Goal: Task Accomplishment & Management: Use online tool/utility

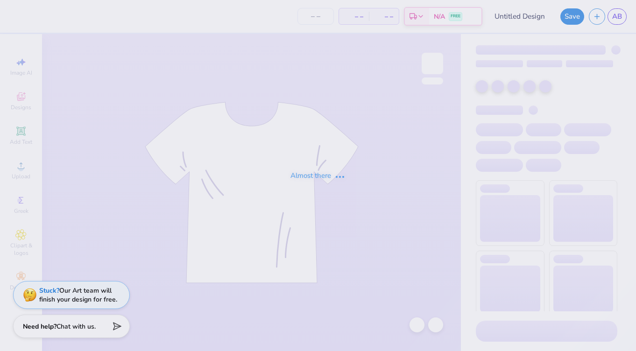
type input "HAT 1"
type input "12"
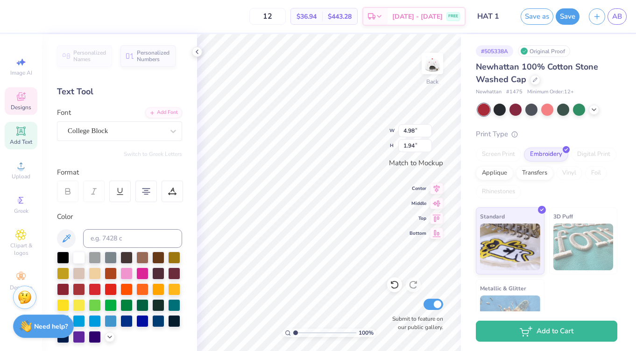
scroll to position [0, 1]
click at [106, 289] on div at bounding box center [111, 289] width 12 height 12
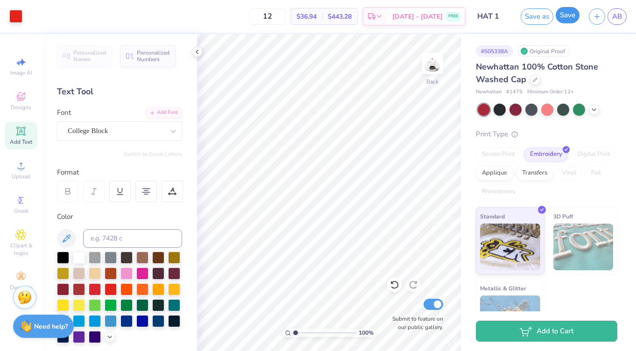
click at [565, 15] on button "Save" at bounding box center [568, 15] width 24 height 16
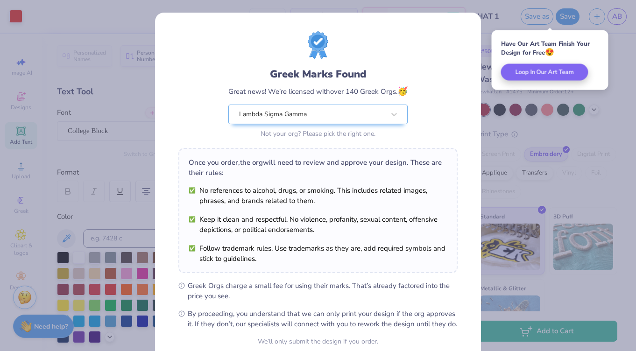
scroll to position [86, 0]
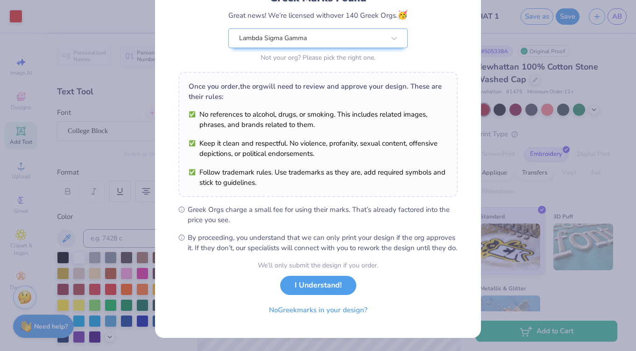
click at [310, 293] on div "We’ll only submit the design if you order. I Understand! No Greek marks in your…" at bounding box center [318, 290] width 120 height 59
click at [312, 290] on button "I Understand!" at bounding box center [318, 283] width 76 height 19
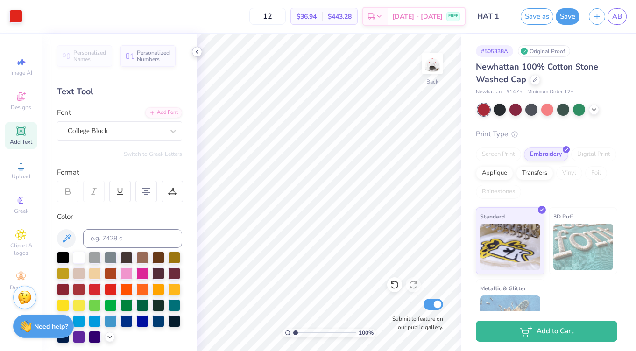
click at [196, 52] on polyline at bounding box center [197, 52] width 2 height 4
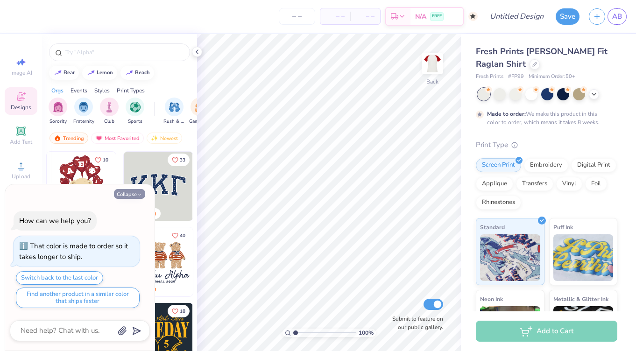
click at [138, 192] on icon "button" at bounding box center [140, 195] width 6 height 6
type textarea "x"
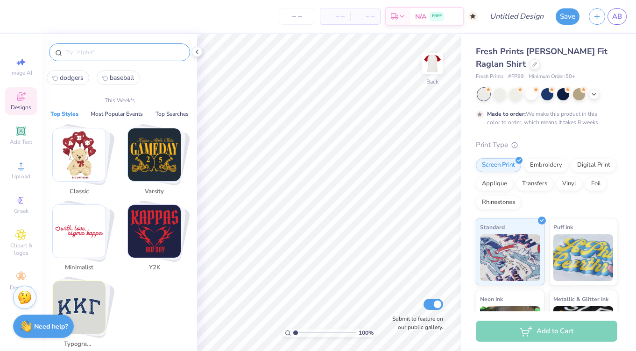
click at [96, 52] on input "text" at bounding box center [124, 52] width 120 height 9
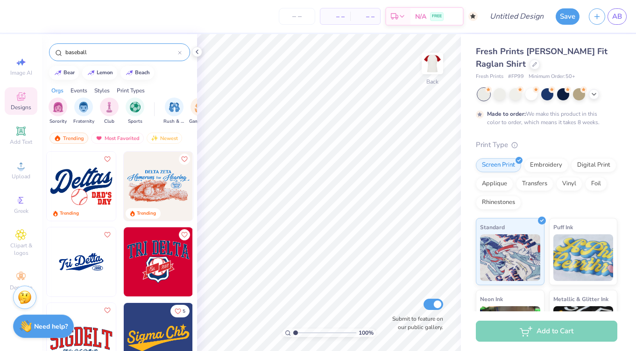
type input "baseball"
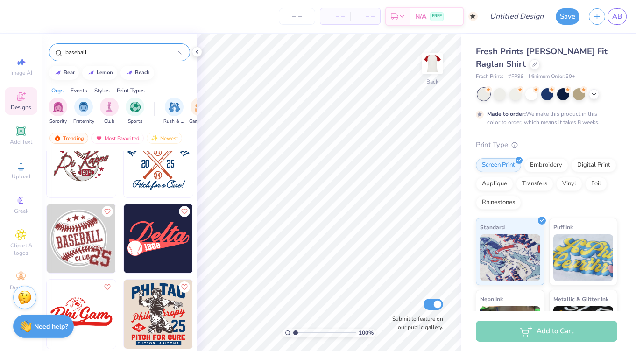
scroll to position [429, 0]
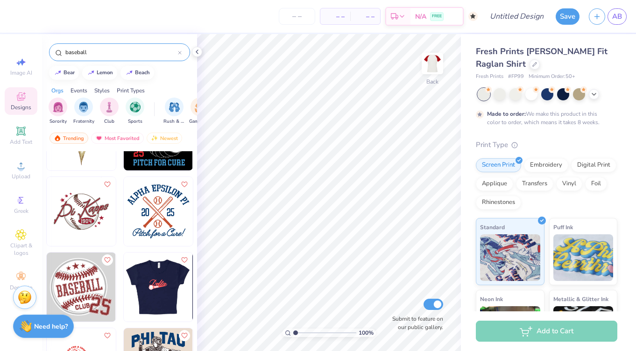
click at [160, 291] on img at bounding box center [157, 287] width 69 height 69
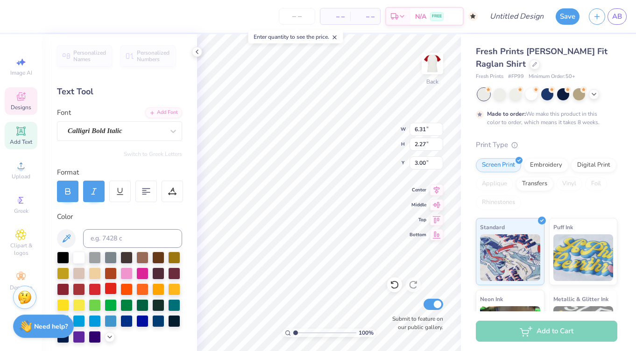
click at [112, 287] on div at bounding box center [111, 289] width 12 height 12
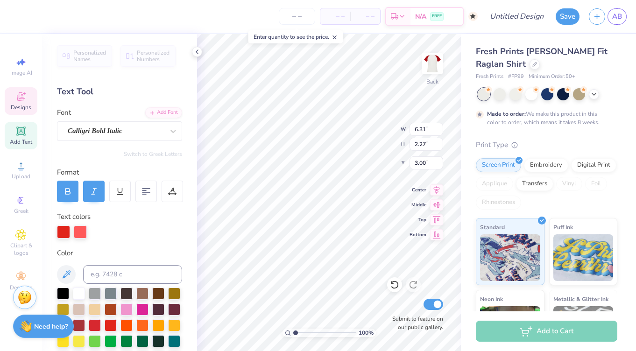
type textarea "LSG"
click at [79, 230] on div at bounding box center [80, 231] width 13 height 13
click at [108, 318] on div at bounding box center [111, 324] width 12 height 12
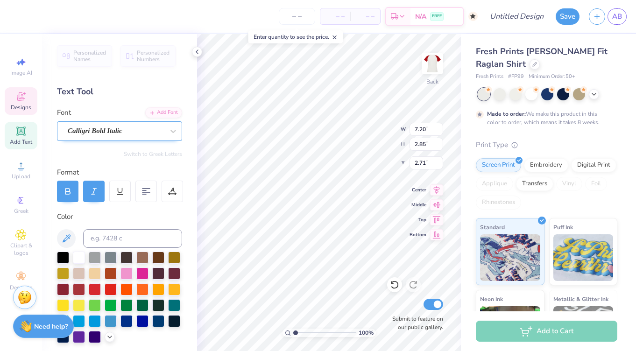
click at [130, 135] on div "Calligri Bold Italic" at bounding box center [116, 131] width 98 height 14
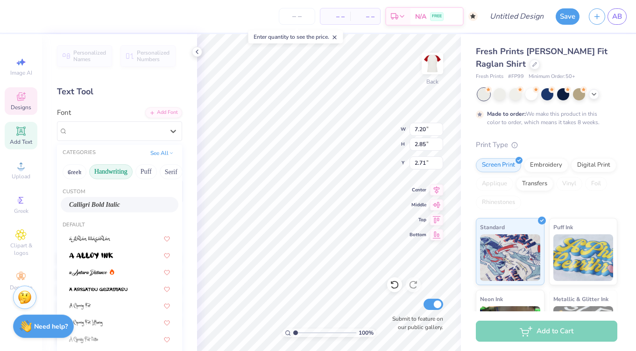
click at [116, 170] on button "Handwriting" at bounding box center [110, 171] width 43 height 15
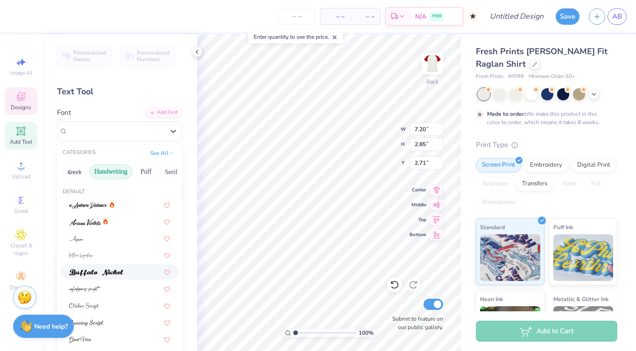
click at [99, 269] on img at bounding box center [96, 272] width 54 height 7
click at [133, 132] on div "Buffalo Nickel" at bounding box center [116, 131] width 98 height 14
click at [92, 219] on img at bounding box center [85, 222] width 32 height 7
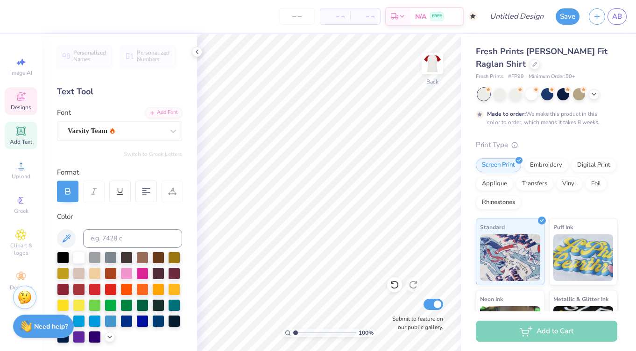
click at [20, 95] on icon at bounding box center [20, 96] width 11 height 11
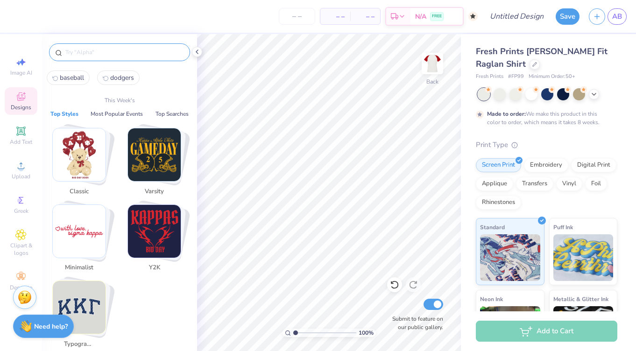
click at [114, 48] on input "text" at bounding box center [124, 52] width 120 height 9
click at [70, 80] on span "baseball" at bounding box center [72, 77] width 24 height 9
type input "baseball"
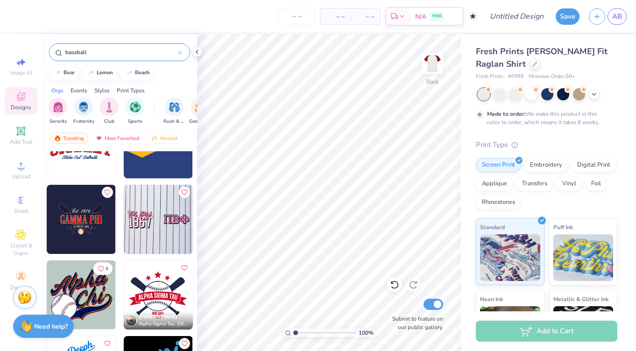
scroll to position [199, 0]
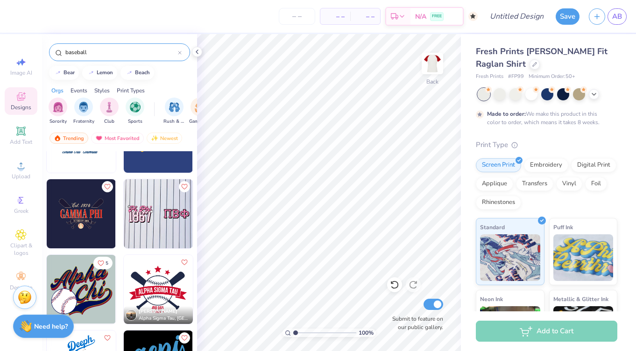
click at [77, 226] on img at bounding box center [81, 213] width 69 height 69
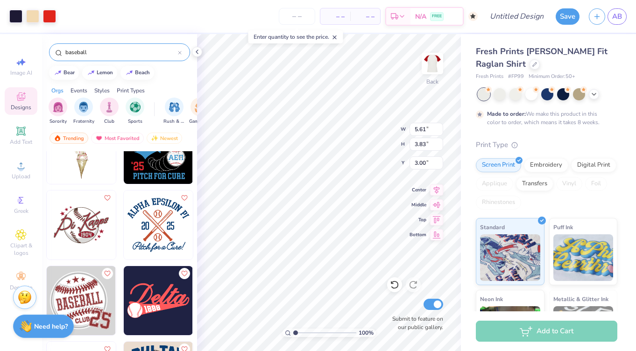
scroll to position [417, 0]
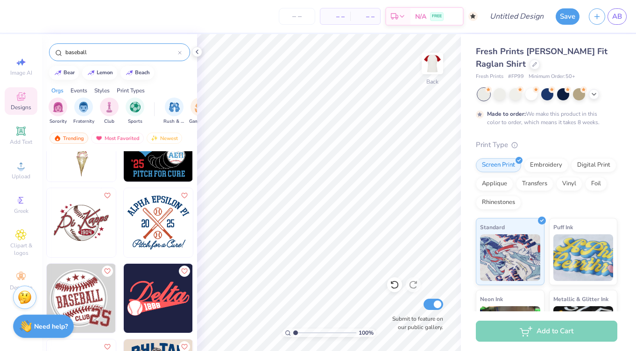
click at [166, 216] on img at bounding box center [158, 222] width 69 height 69
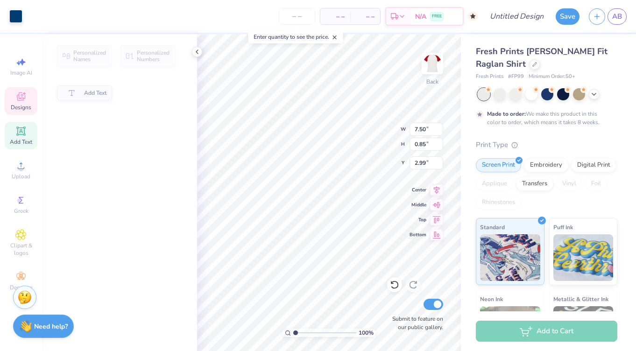
type input "7.50"
type input "0.85"
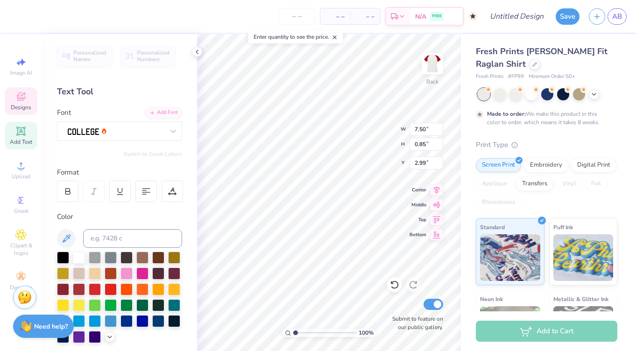
scroll to position [0, 2]
type textarea "Stealing Hearts Since"
type input "1.12"
type input "1.01"
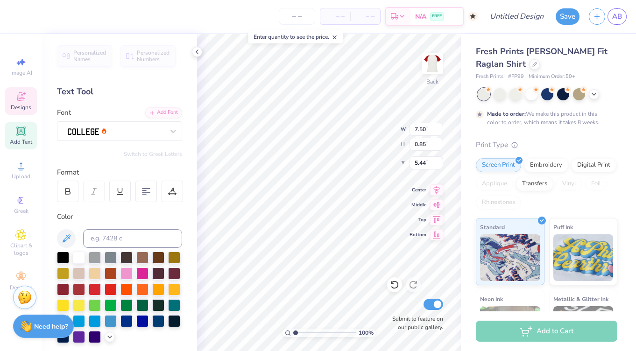
type input "5.44"
type textarea "19"
type input "1.09"
type textarea "86"
type input "7.77"
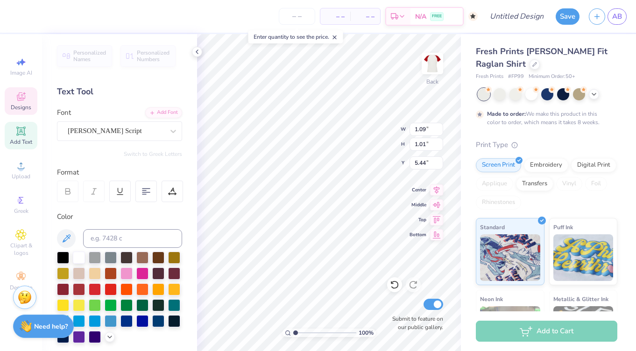
type input "1.49"
type input "8.46"
type textarea "Lambda Sigma Gamma"
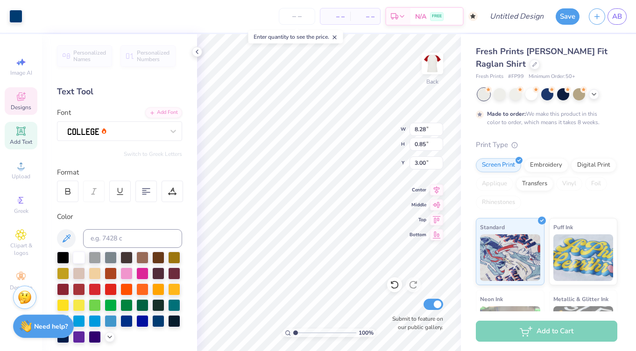
type input "3.00"
click at [382, 128] on div "100 % Back W 8.28 8.28 " H 0.85 0.85 " Y 3.00 3.00 " Center Middle Top Bottom S…" at bounding box center [329, 192] width 264 height 317
type input "2.57"
click at [109, 285] on div at bounding box center [111, 289] width 12 height 12
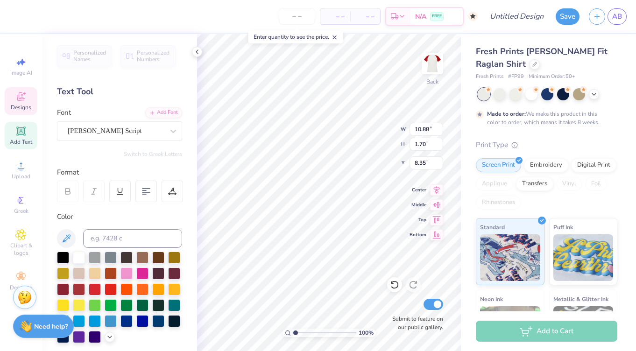
type input "10.88"
type input "1.70"
type input "8.35"
click at [106, 287] on div at bounding box center [111, 289] width 12 height 12
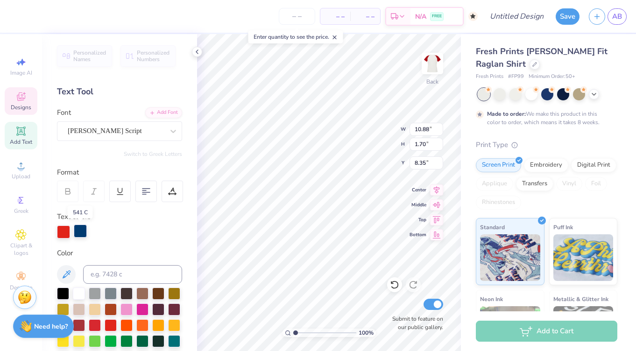
click at [78, 233] on div at bounding box center [80, 231] width 13 height 13
click at [65, 293] on div at bounding box center [63, 293] width 12 height 12
click at [112, 293] on div at bounding box center [111, 293] width 12 height 12
click at [109, 324] on div at bounding box center [111, 324] width 12 height 12
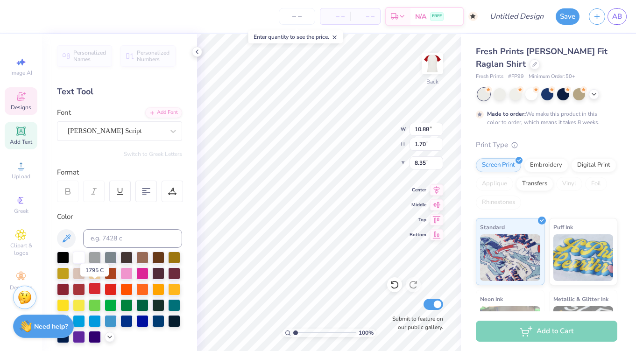
click at [96, 285] on div at bounding box center [95, 289] width 12 height 12
click at [78, 287] on div at bounding box center [79, 289] width 12 height 12
click at [110, 286] on div at bounding box center [111, 289] width 12 height 12
click at [142, 300] on div at bounding box center [142, 304] width 12 height 12
type input "1.19"
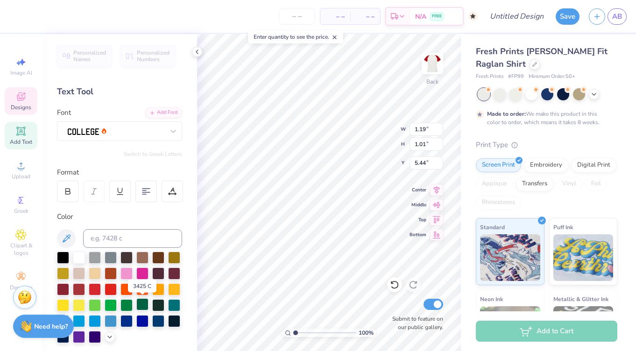
click at [141, 303] on div at bounding box center [142, 304] width 12 height 12
type input "8.70"
type input "10.40"
type textarea "rush fall 2025"
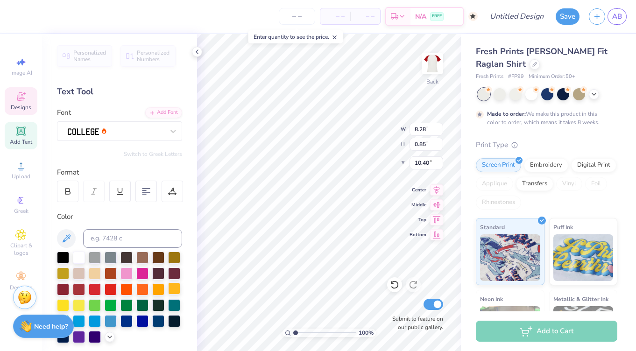
scroll to position [0, 2]
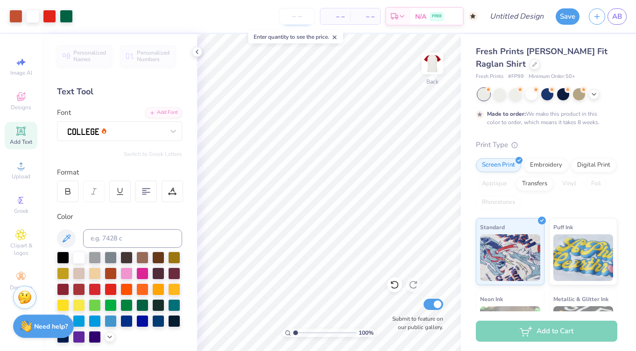
click at [291, 17] on input "number" at bounding box center [297, 16] width 36 height 17
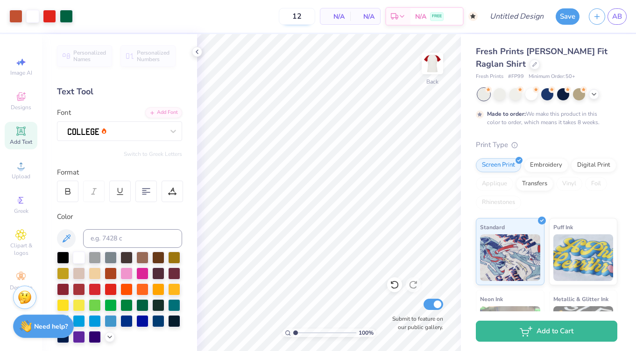
type input "1"
type input "5"
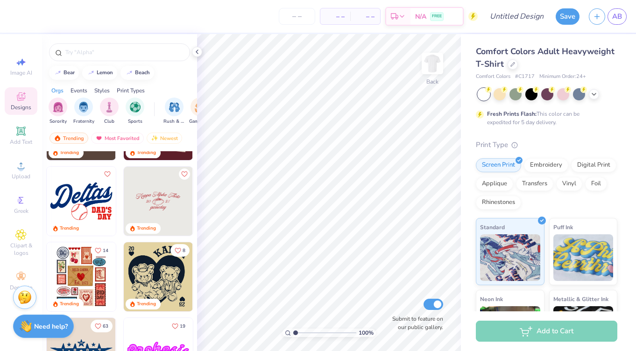
scroll to position [741, 0]
click at [107, 56] on input "text" at bounding box center [124, 52] width 120 height 9
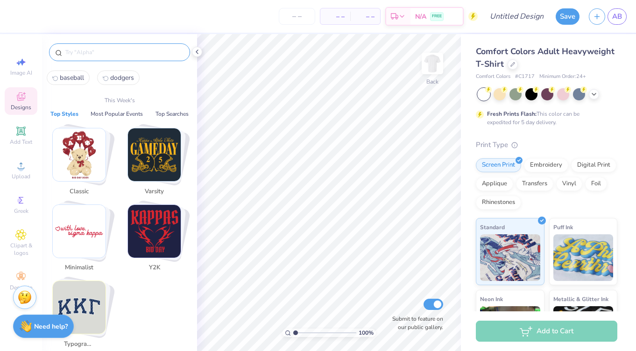
click at [70, 78] on span "baseball" at bounding box center [72, 77] width 24 height 9
type input "baseball"
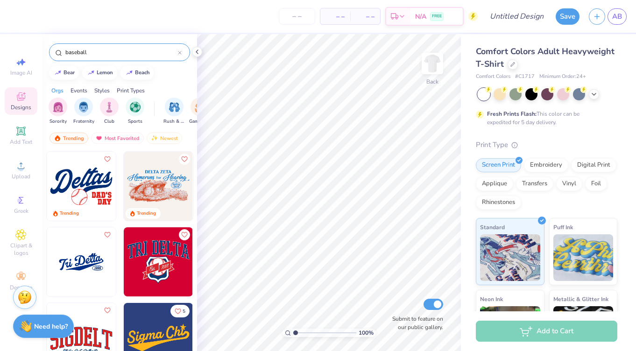
click at [94, 260] on img at bounding box center [81, 261] width 69 height 69
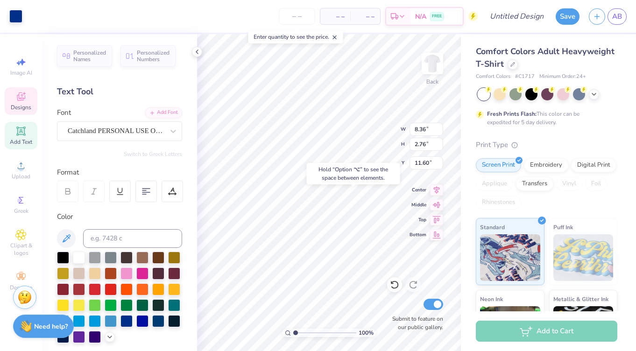
type input "11.60"
type textarea "Lambda Sigma"
type input "3.77"
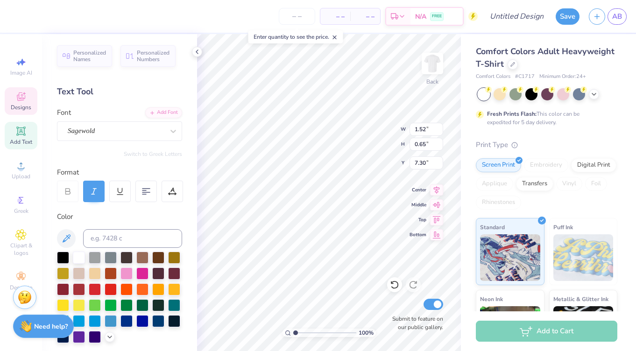
type input "10.47"
type input "6.54"
type textarea "Gamma"
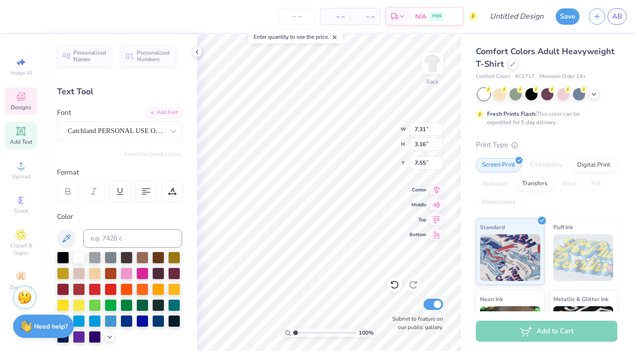
type input "7.31"
type textarea "86"
type input "3.29"
type input "2.76"
type input "8.35"
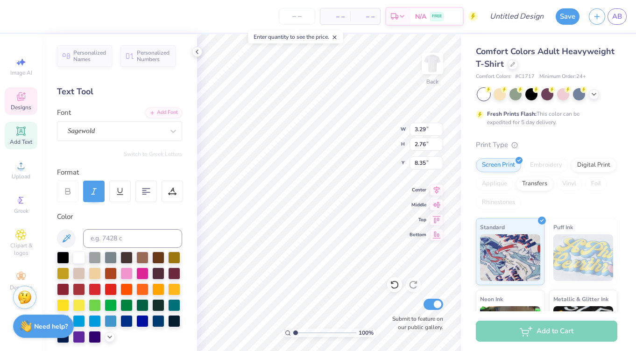
type input "6.62"
type input "7.80"
type input "3.29"
type input "2.76"
type input "6.88"
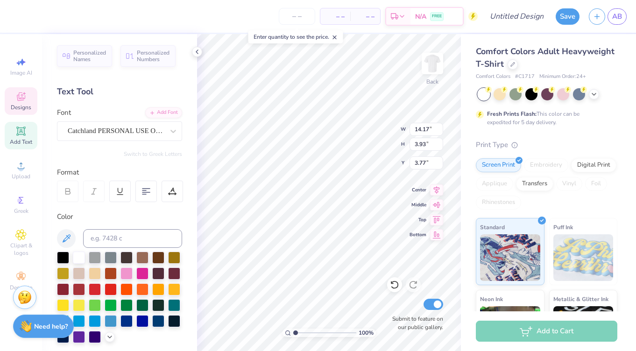
scroll to position [0, 2]
click at [107, 284] on div at bounding box center [111, 289] width 12 height 12
click at [111, 287] on div at bounding box center [111, 289] width 12 height 12
click at [113, 289] on div at bounding box center [111, 289] width 12 height 12
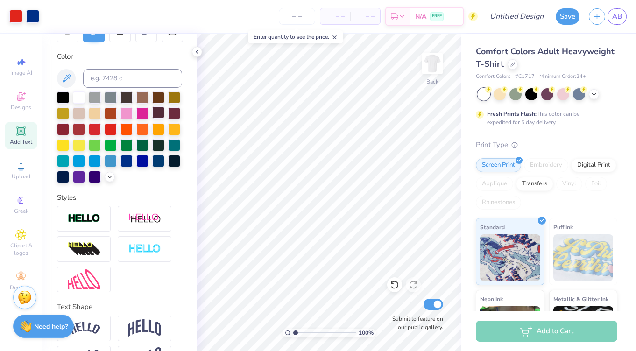
scroll to position [191, 0]
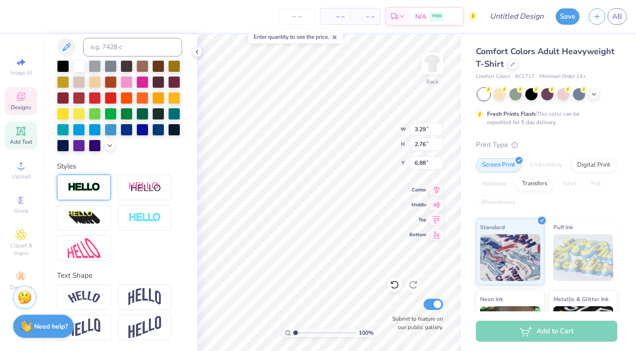
click at [88, 191] on img at bounding box center [84, 187] width 33 height 11
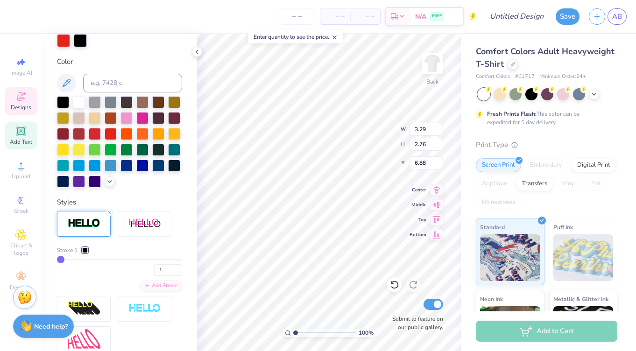
scroll to position [228, 0]
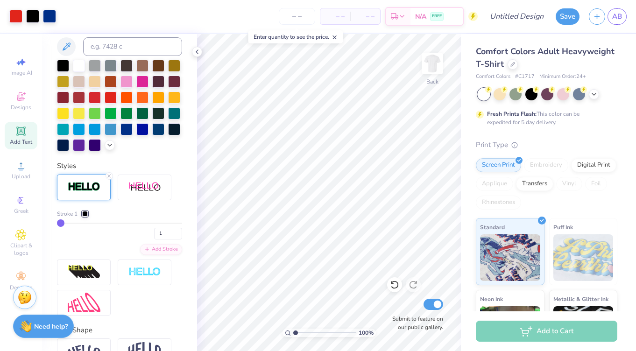
type input "2"
type input "3"
type input "4"
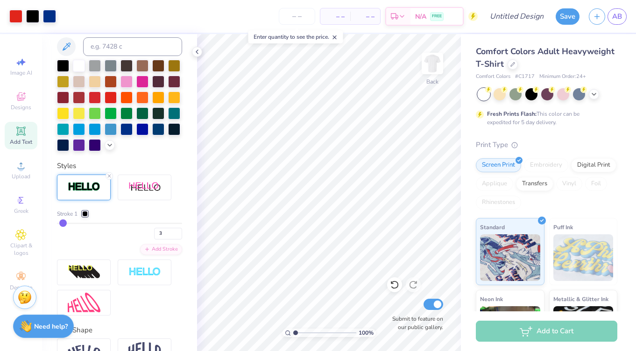
type input "4"
type input "5"
type input "6"
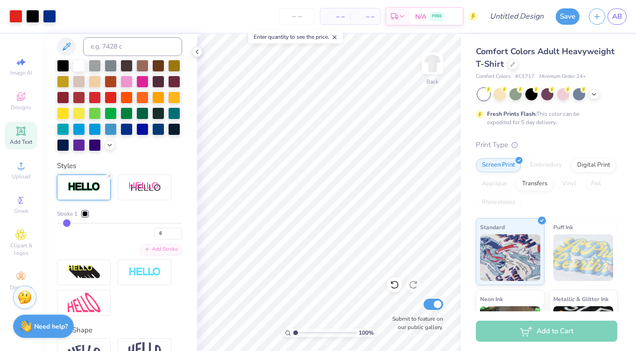
type input "7"
type input "8"
type input "9"
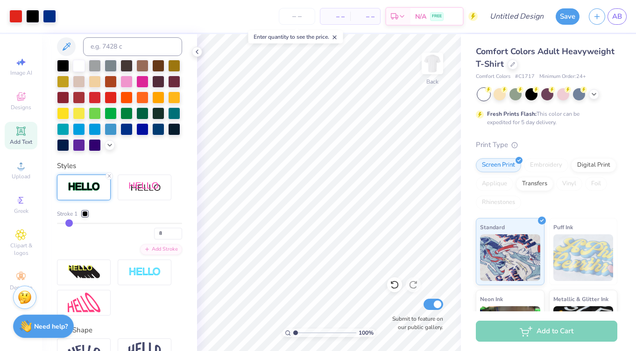
type input "9"
type input "10"
type input "11"
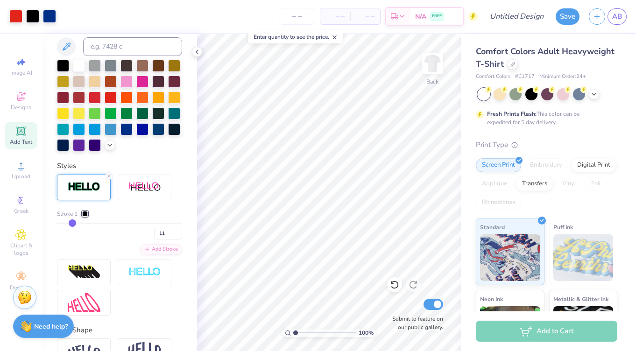
type input "12"
type input "13"
type input "15"
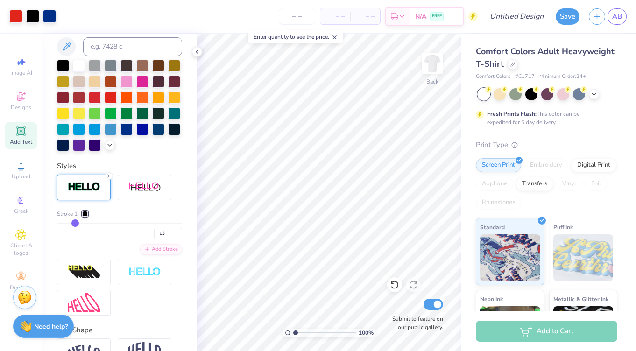
type input "15"
type input "16"
type input "17"
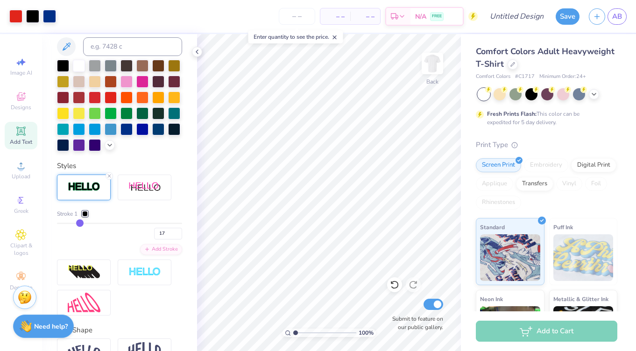
type input "18"
type input "19"
type input "20"
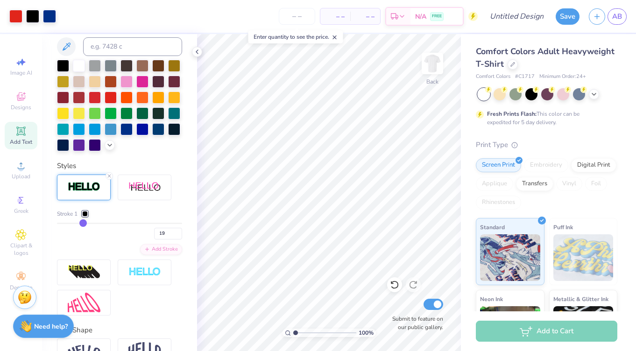
type input "20"
drag, startPoint x: 60, startPoint y: 222, endPoint x: 83, endPoint y: 223, distance: 22.9
type input "20"
click at [83, 223] on input "range" at bounding box center [119, 223] width 125 height 1
type input "19"
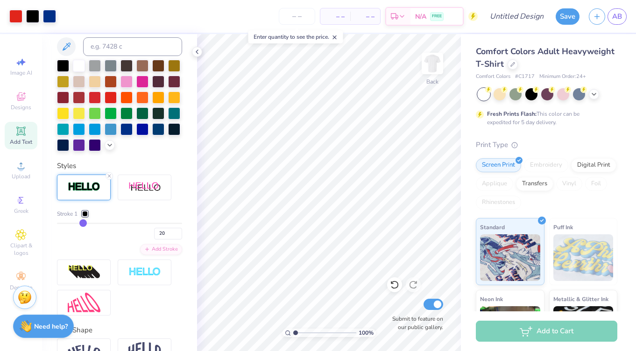
type input "19"
type input "17"
type input "15"
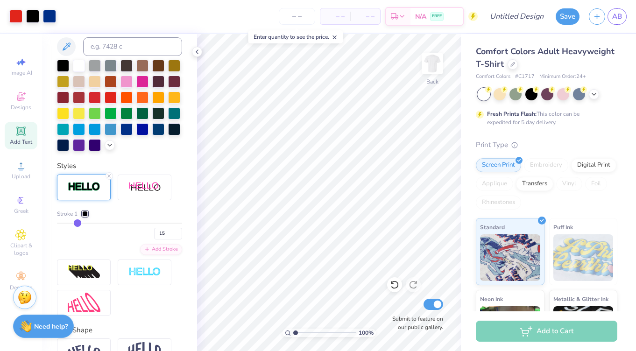
type input "14"
type input "12"
type input "10"
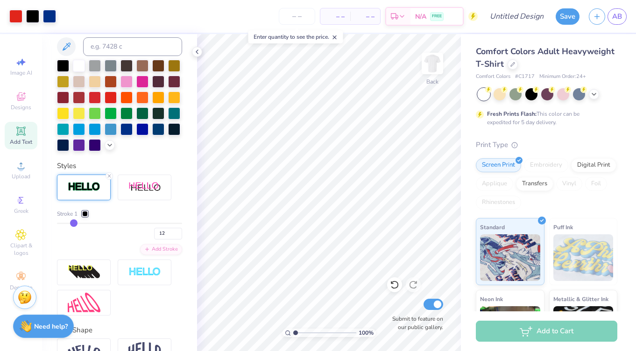
type input "10"
type input "9"
drag, startPoint x: 83, startPoint y: 223, endPoint x: 71, endPoint y: 223, distance: 12.1
type input "9"
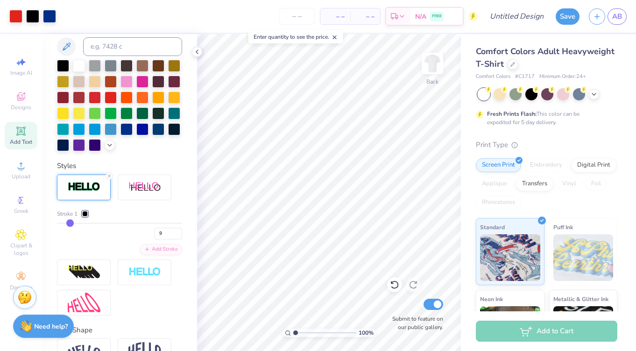
click at [71, 223] on input "range" at bounding box center [119, 223] width 125 height 1
type input "8"
type input "6"
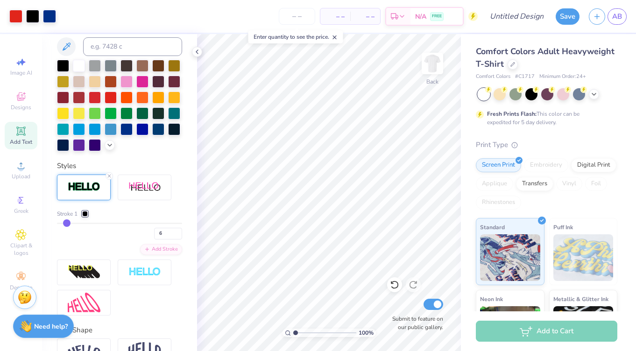
type input "4"
type input "2"
type input "1"
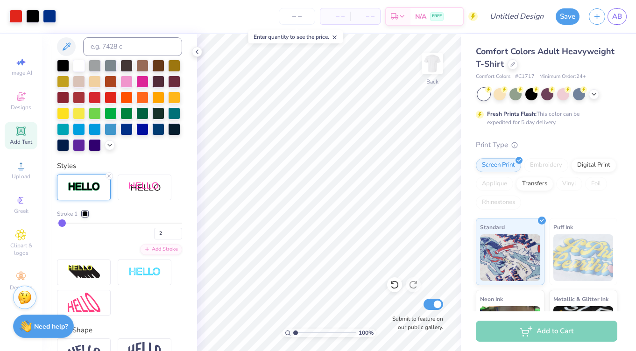
type input "1"
drag, startPoint x: 71, startPoint y: 223, endPoint x: 59, endPoint y: 223, distance: 11.7
type input "1"
click at [59, 223] on input "range" at bounding box center [119, 223] width 125 height 1
type input "2"
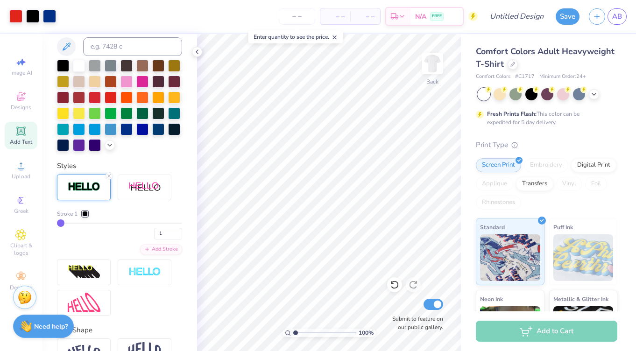
type input "2"
type input "3"
type input "4"
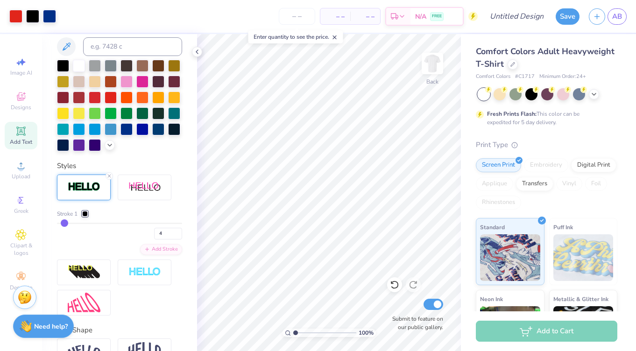
type input "4"
click at [64, 223] on input "range" at bounding box center [119, 223] width 125 height 1
type input "3"
type input "2"
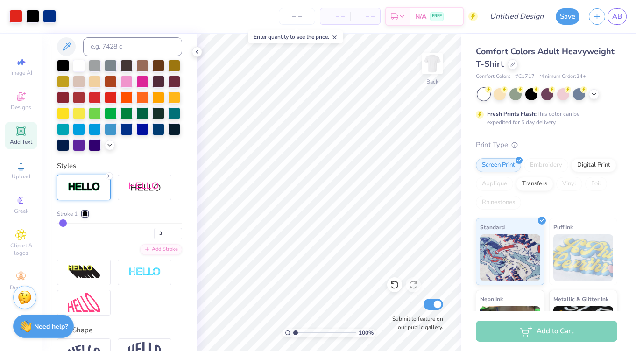
type input "2"
click at [84, 213] on div at bounding box center [85, 214] width 6 height 6
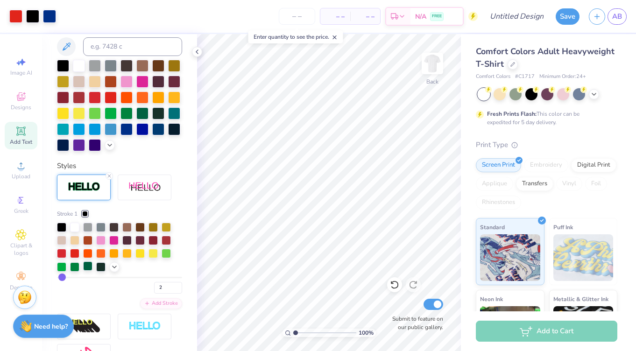
click at [88, 266] on div at bounding box center [87, 266] width 9 height 9
click at [73, 266] on div at bounding box center [74, 266] width 9 height 9
click at [59, 267] on div at bounding box center [61, 266] width 9 height 9
click at [165, 251] on div at bounding box center [166, 252] width 9 height 9
click at [112, 226] on div at bounding box center [113, 226] width 9 height 9
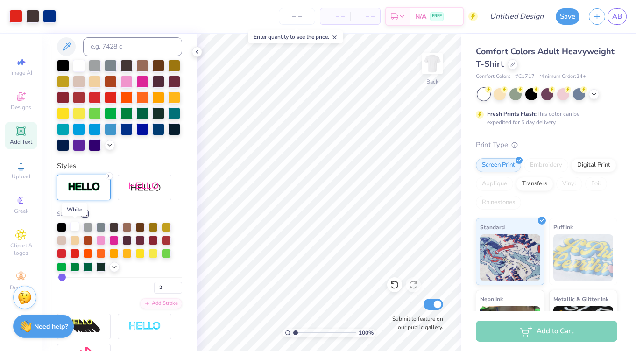
click at [76, 228] on div at bounding box center [74, 226] width 9 height 9
click at [60, 228] on div at bounding box center [61, 226] width 9 height 9
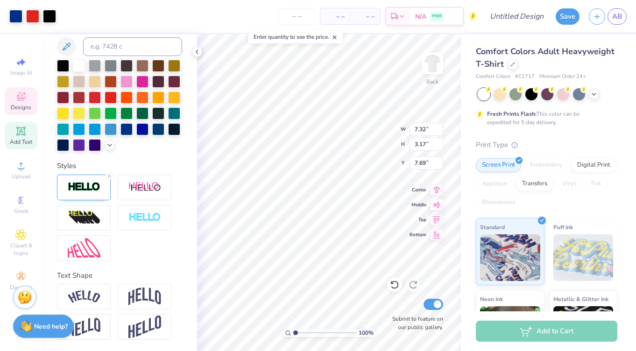
type input "7.32"
type input "3.17"
type input "7.69"
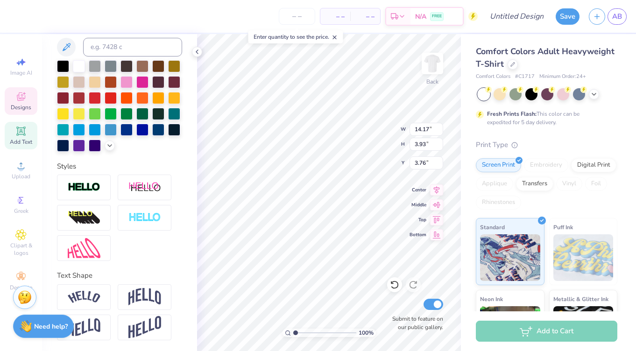
scroll to position [0, 1]
click at [98, 186] on img at bounding box center [84, 187] width 33 height 11
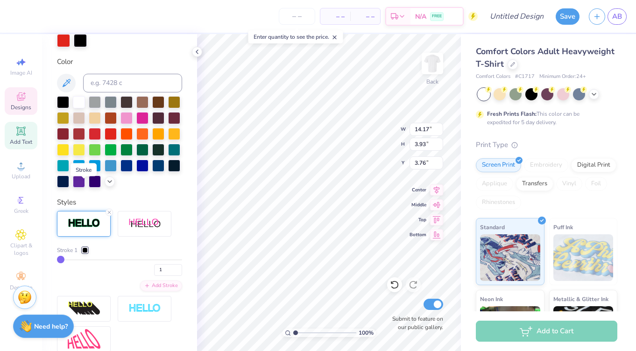
scroll to position [228, 0]
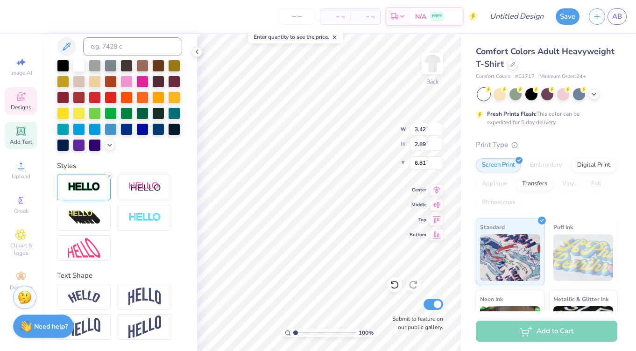
type input "13.13"
type textarea "stealing hearts since 18986"
type textarea "stealing hearts since 1986"
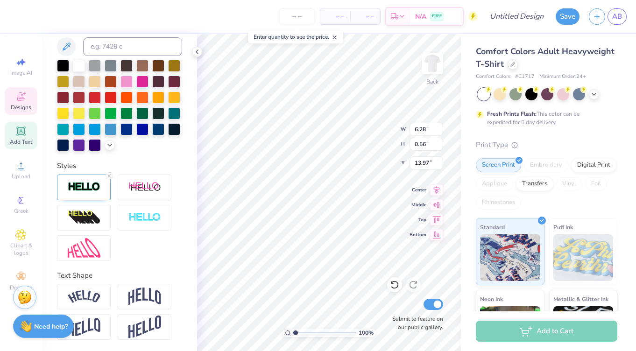
type input "6.28"
type input "0.56"
type input "10.30"
type input "6.21"
type input "1.22"
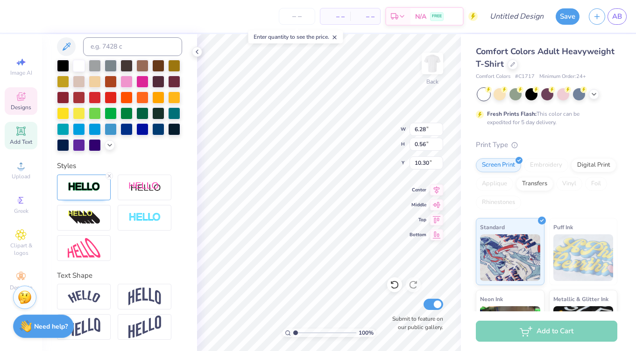
type input "9.93"
type input "9.64"
type input "5.84"
type input "1.15"
type input "9.68"
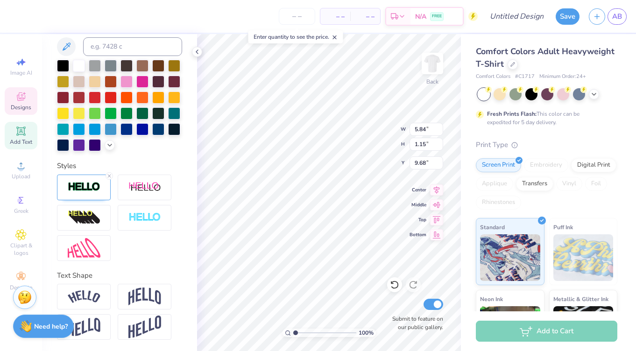
type input "5.79"
type input "1.41"
type input "9.55"
type input "9.45"
type input "7.32"
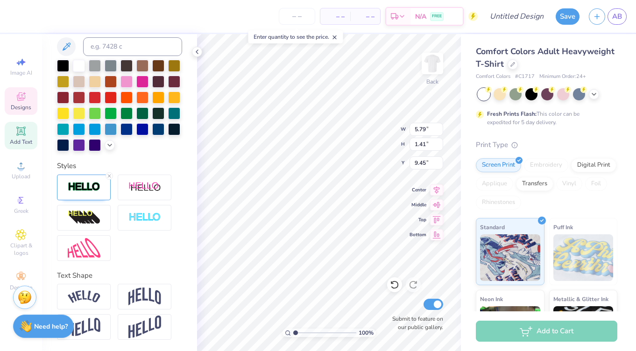
type input "3.17"
type input "6.98"
type input "10.15"
type textarea "Rush fall 2025"
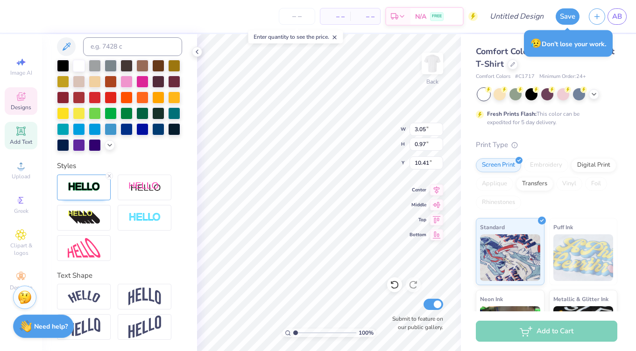
scroll to position [0, 1]
type textarea "Rush Fall 2025"
click at [101, 192] on div at bounding box center [84, 188] width 54 height 26
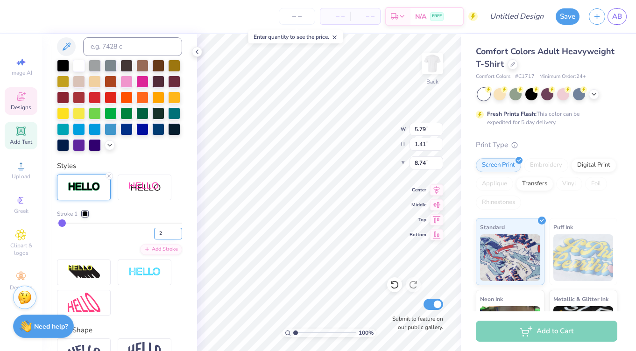
click at [166, 234] on input "2" at bounding box center [168, 234] width 28 height 12
type input "1"
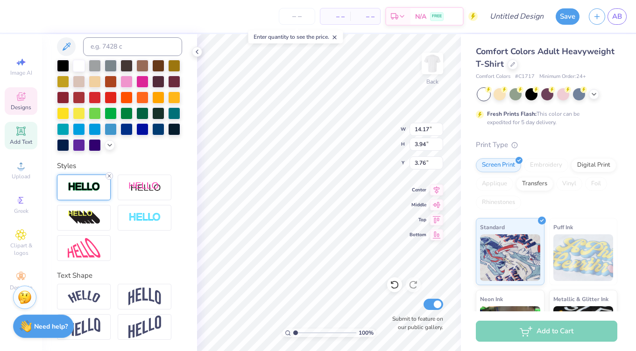
click at [108, 173] on icon at bounding box center [109, 176] width 6 height 6
click at [82, 187] on img at bounding box center [84, 187] width 33 height 11
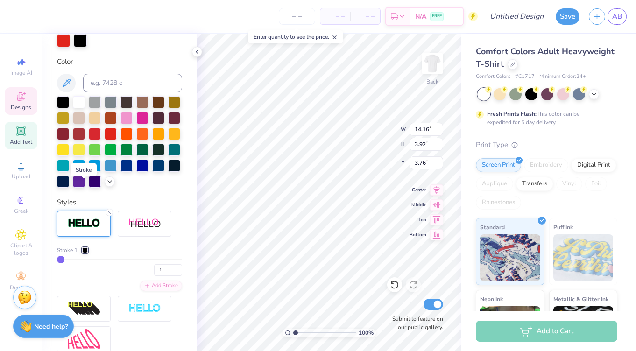
scroll to position [228, 0]
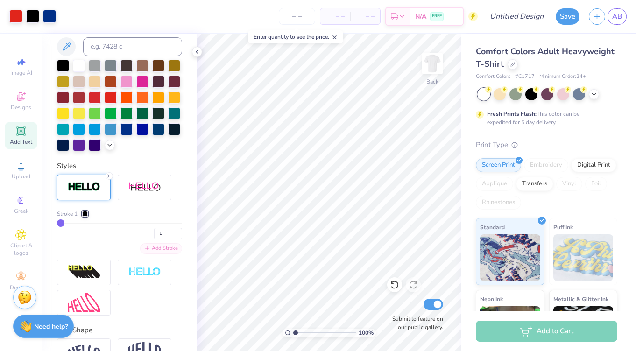
click at [169, 248] on div "Add Stroke" at bounding box center [161, 248] width 42 height 11
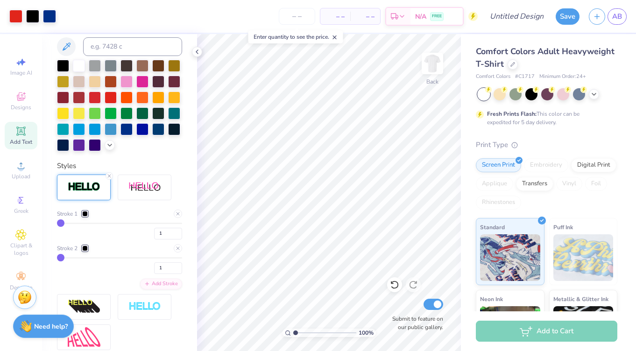
click at [79, 247] on div "Stroke 2" at bounding box center [72, 248] width 31 height 8
click at [87, 247] on div at bounding box center [85, 249] width 6 height 6
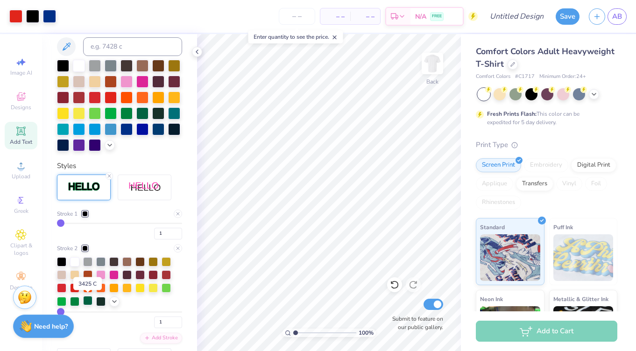
click at [89, 297] on div at bounding box center [87, 300] width 9 height 9
click at [178, 248] on icon at bounding box center [178, 249] width 6 height 6
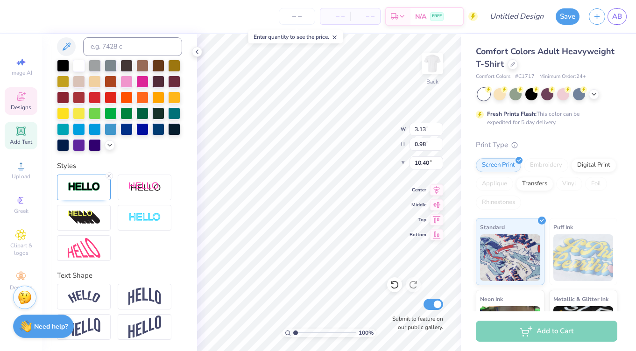
scroll to position [0, 2]
click at [97, 183] on img at bounding box center [84, 187] width 33 height 11
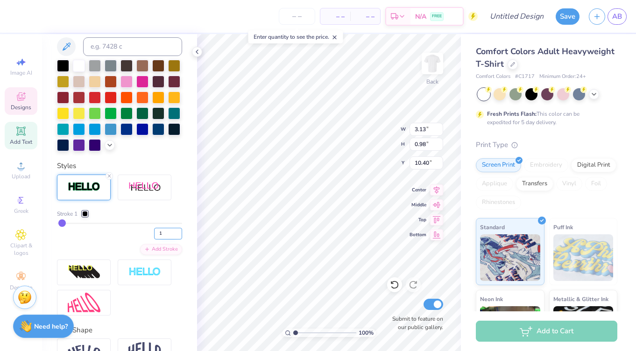
type input "1"
click at [179, 235] on input "1" at bounding box center [168, 234] width 28 height 12
type input "1"
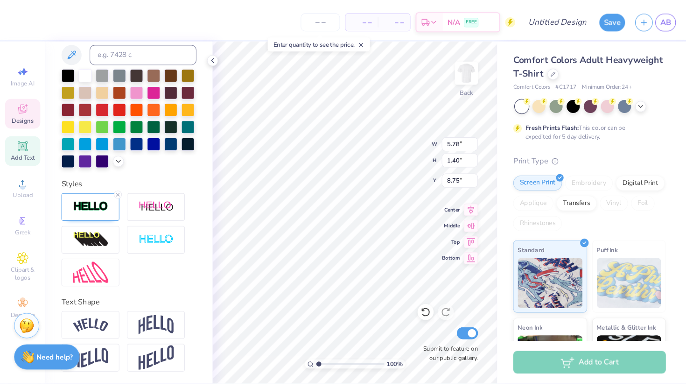
scroll to position [0, 3]
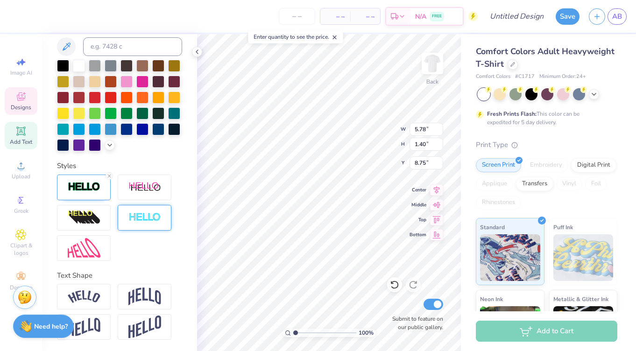
type textarea "Stealing Hearts Since 1986"
click at [167, 225] on div at bounding box center [145, 218] width 54 height 26
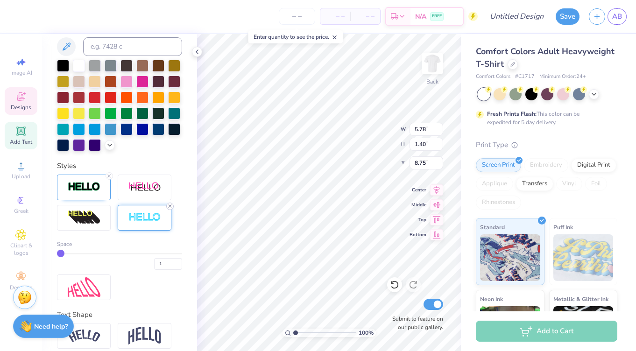
click at [170, 203] on div at bounding box center [169, 206] width 7 height 7
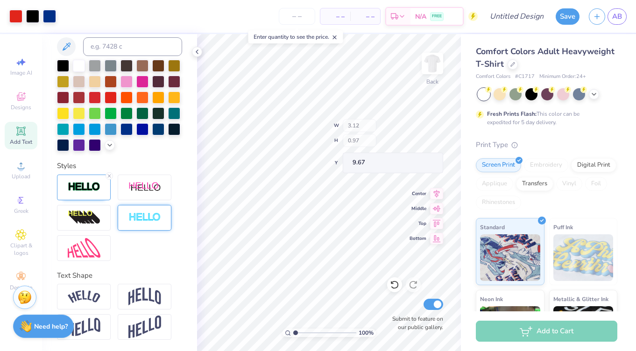
type input "9.67"
click at [594, 93] on icon at bounding box center [593, 93] width 7 height 7
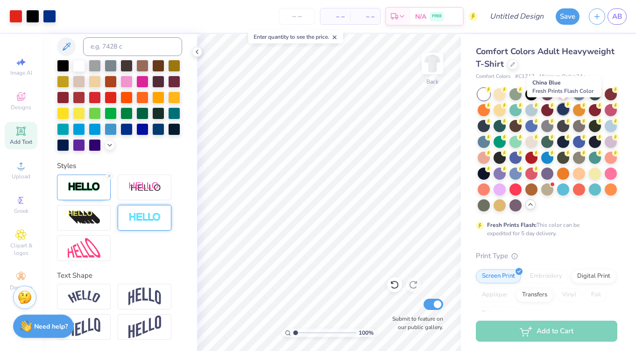
click at [563, 107] on div at bounding box center [563, 109] width 12 height 12
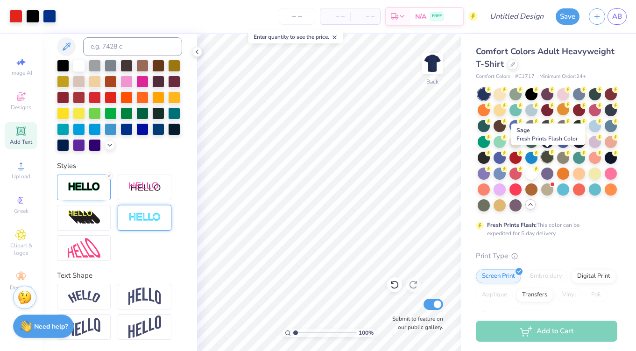
click at [548, 159] on div at bounding box center [547, 157] width 12 height 12
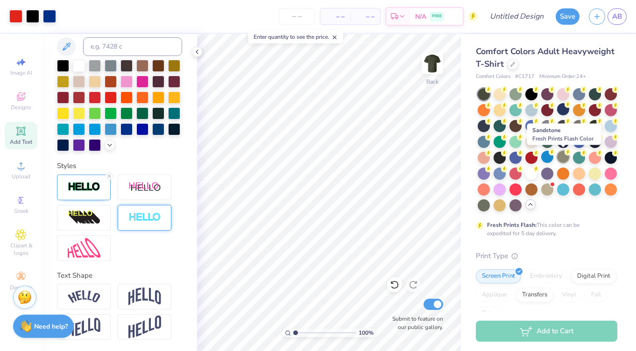
click at [566, 156] on div at bounding box center [563, 157] width 12 height 12
click at [551, 142] on div at bounding box center [547, 141] width 12 height 12
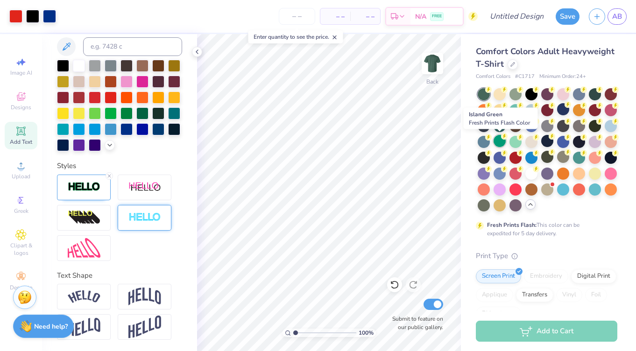
click at [501, 143] on div at bounding box center [500, 141] width 12 height 12
click at [486, 141] on div at bounding box center [484, 141] width 12 height 12
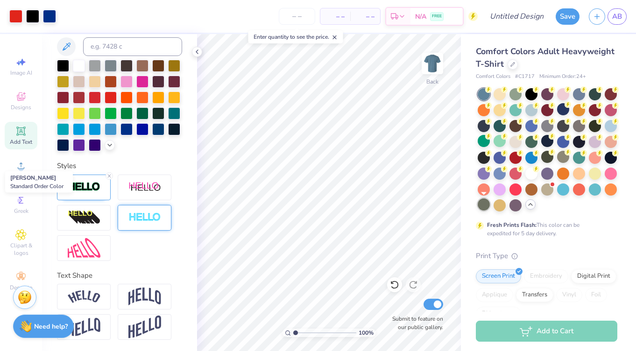
click at [480, 204] on div at bounding box center [484, 204] width 12 height 12
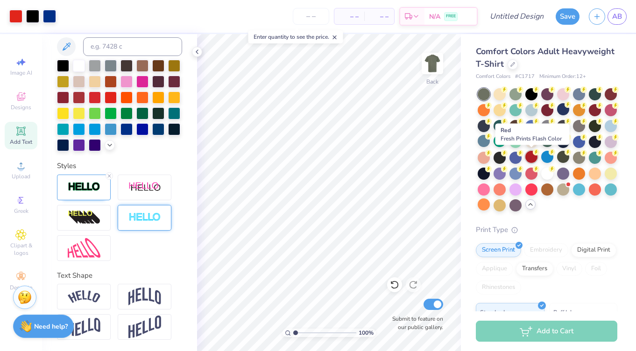
click at [531, 155] on div at bounding box center [531, 157] width 12 height 12
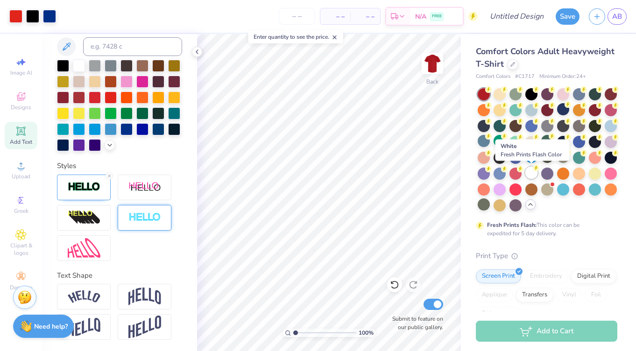
click at [530, 170] on div at bounding box center [531, 173] width 12 height 12
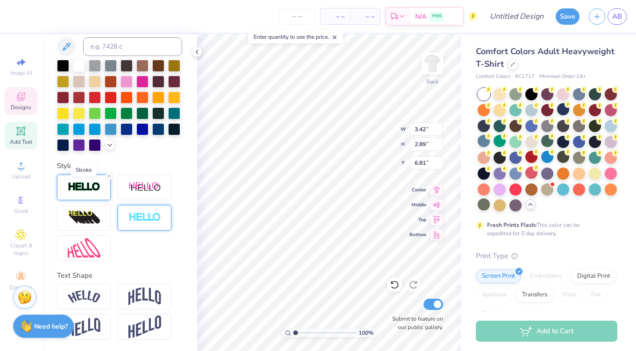
click at [94, 189] on img at bounding box center [84, 187] width 33 height 11
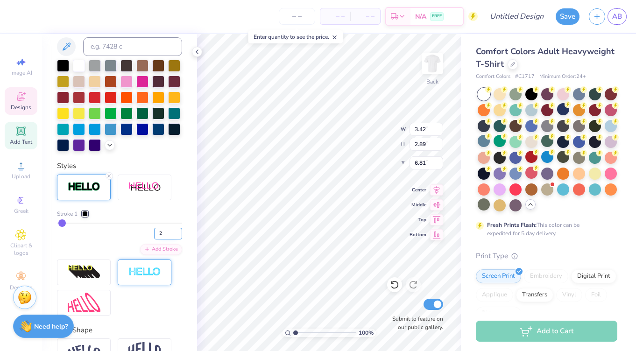
click at [164, 230] on input "2" at bounding box center [168, 234] width 28 height 12
type input "1"
type input "3.35"
type input "2.83"
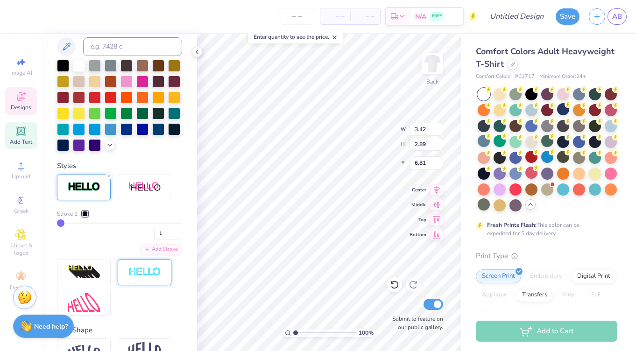
type input "6.84"
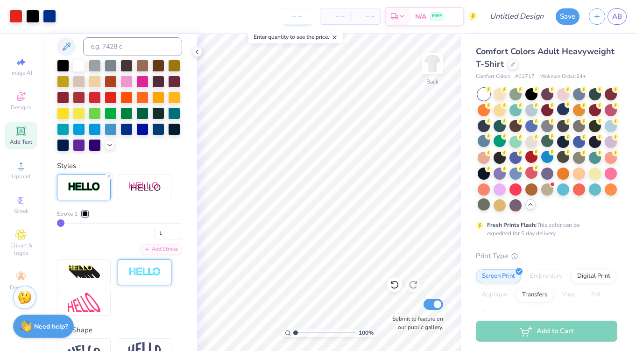
click at [291, 20] on input "number" at bounding box center [297, 16] width 36 height 17
type input "24"
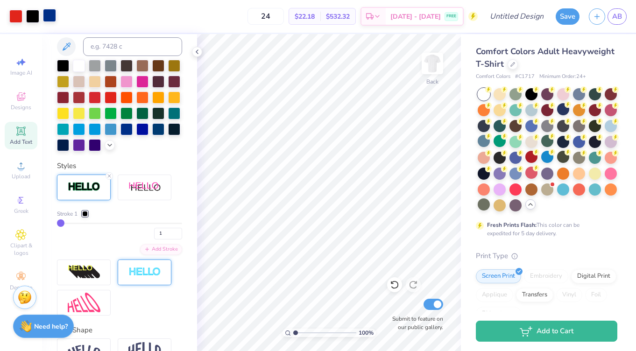
click at [48, 14] on div at bounding box center [49, 15] width 13 height 13
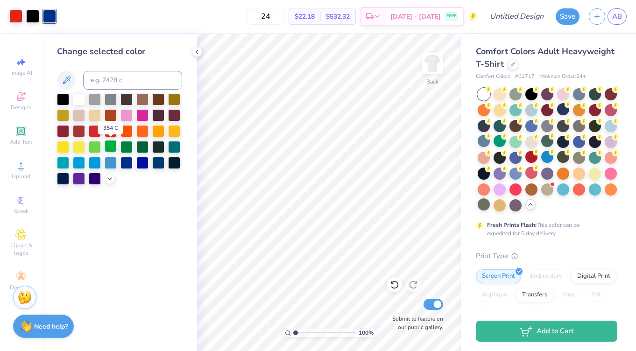
click at [112, 146] on div at bounding box center [111, 146] width 12 height 12
click at [96, 146] on div at bounding box center [95, 146] width 12 height 12
click at [109, 128] on div at bounding box center [111, 130] width 12 height 12
click at [194, 51] on icon at bounding box center [196, 51] width 7 height 7
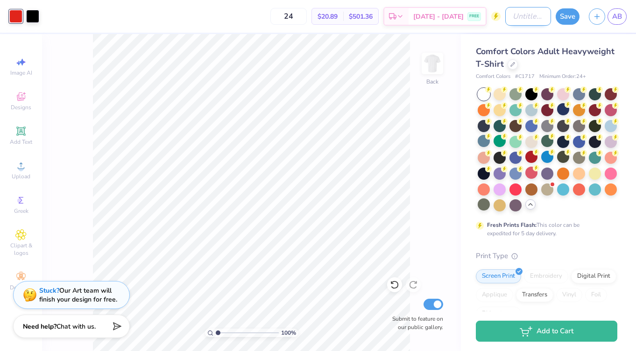
click at [523, 22] on input "Design Title" at bounding box center [528, 16] width 46 height 19
type input "t-shirt 3"
click at [560, 17] on button "Save" at bounding box center [568, 15] width 24 height 16
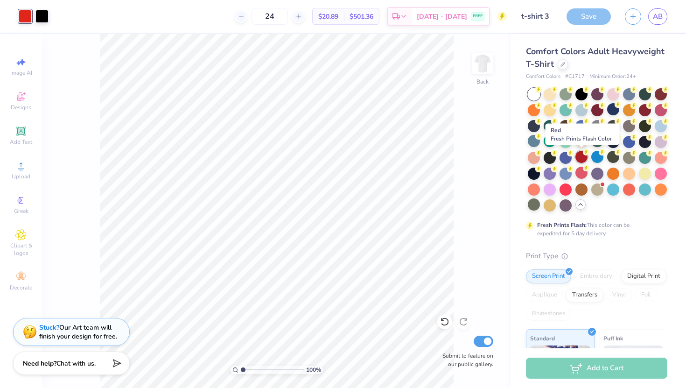
click at [582, 157] on div at bounding box center [582, 157] width 12 height 12
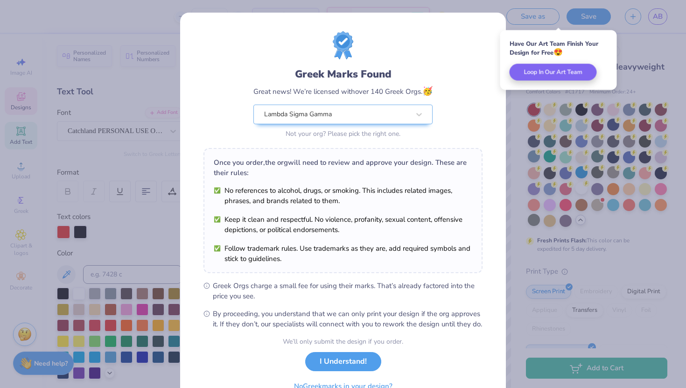
click at [324, 351] on button "I Understand!" at bounding box center [343, 361] width 76 height 19
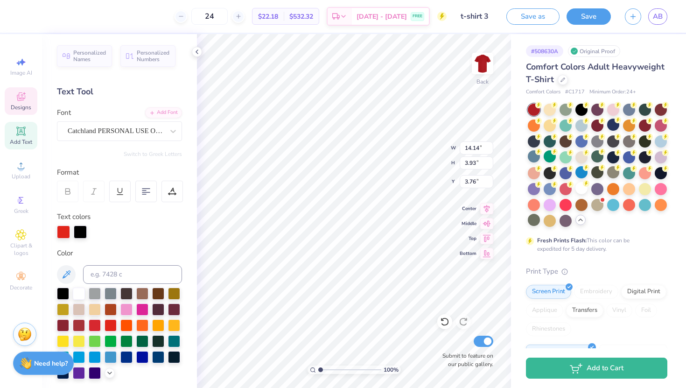
scroll to position [0, 2]
click at [76, 232] on div at bounding box center [80, 232] width 13 height 13
click at [75, 294] on div at bounding box center [79, 293] width 12 height 12
click at [110, 325] on div at bounding box center [111, 324] width 12 height 12
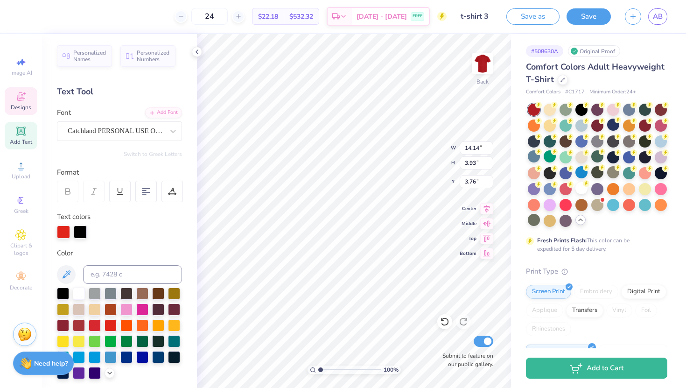
scroll to position [191, 0]
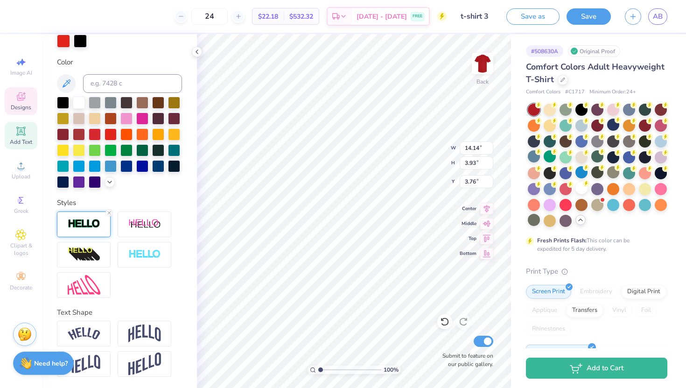
click at [92, 230] on div at bounding box center [84, 225] width 54 height 26
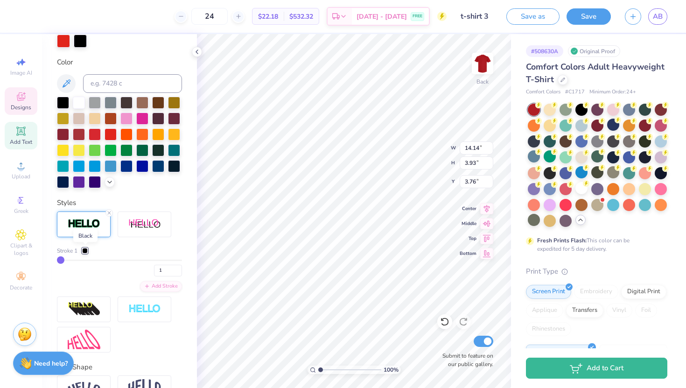
click at [85, 249] on div at bounding box center [85, 251] width 6 height 6
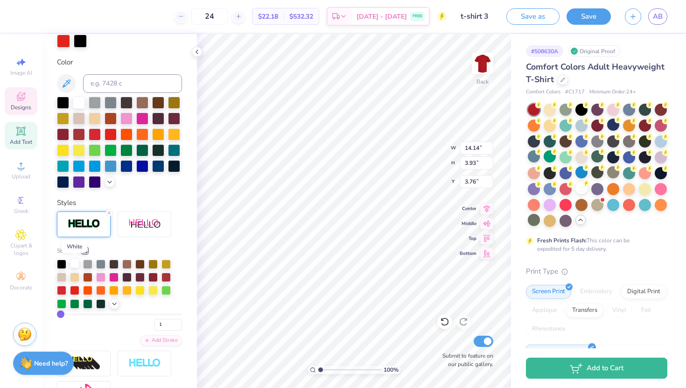
click at [74, 262] on div at bounding box center [74, 263] width 9 height 9
click at [162, 321] on input "1" at bounding box center [168, 325] width 28 height 12
type input "2"
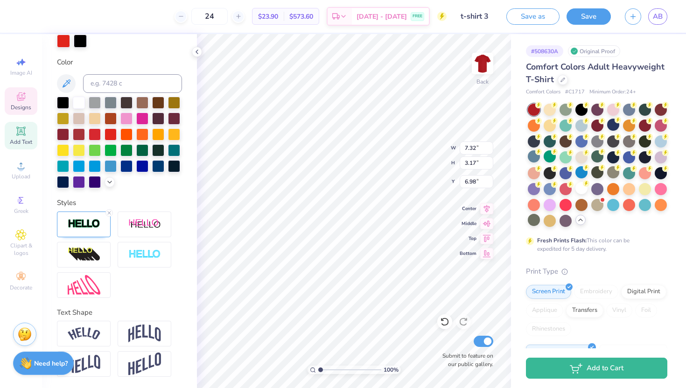
scroll to position [0, 0]
click at [92, 229] on img at bounding box center [84, 224] width 33 height 11
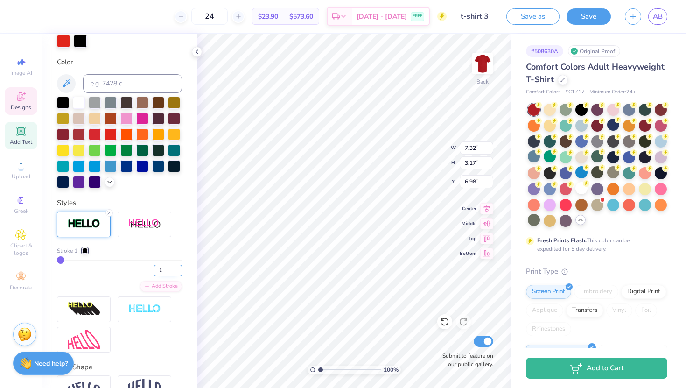
click at [166, 271] on input "1" at bounding box center [168, 271] width 28 height 12
type input "2"
click at [86, 248] on div at bounding box center [85, 251] width 6 height 6
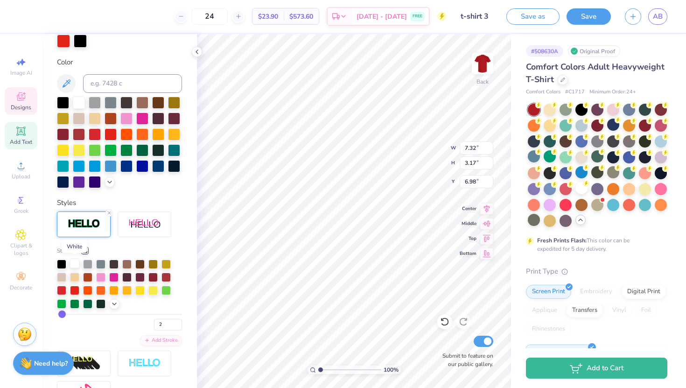
click at [73, 265] on div at bounding box center [74, 263] width 9 height 9
click at [164, 325] on input "2" at bounding box center [168, 325] width 28 height 12
type input "3"
click at [165, 327] on input "3" at bounding box center [168, 325] width 28 height 12
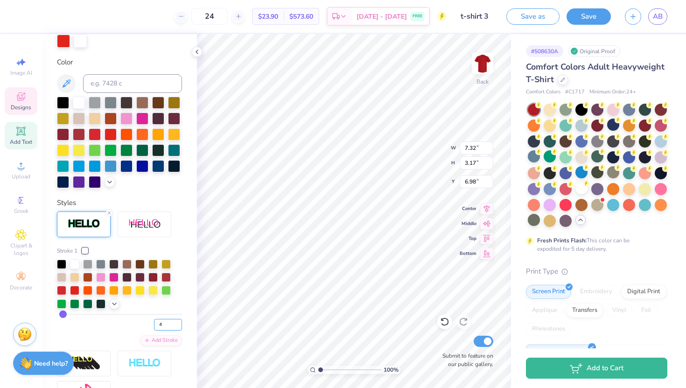
type input "4"
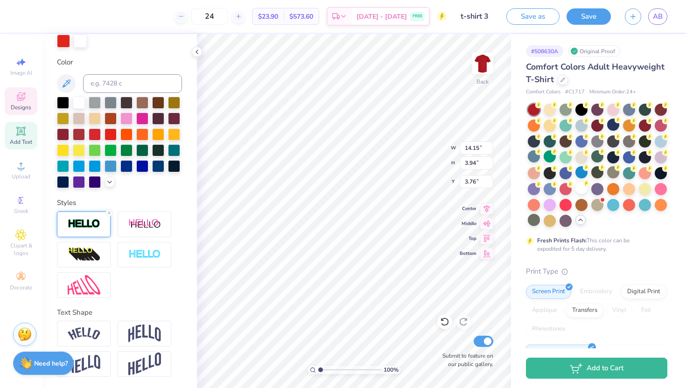
click at [95, 228] on img at bounding box center [84, 224] width 33 height 11
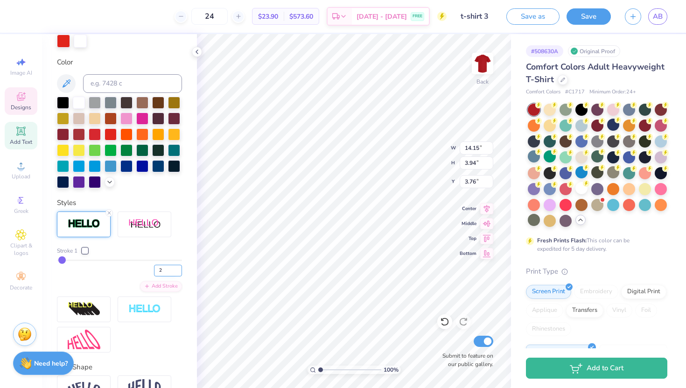
click at [168, 266] on input "2" at bounding box center [168, 271] width 28 height 12
click at [170, 269] on input "2" at bounding box center [168, 271] width 28 height 12
type input "4"
type input "7.36"
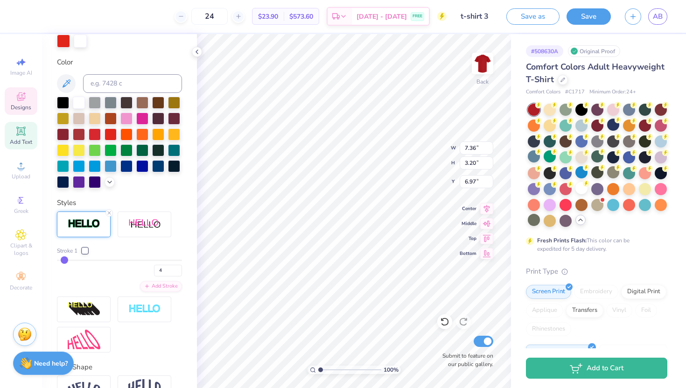
type input "3.20"
type input "6.97"
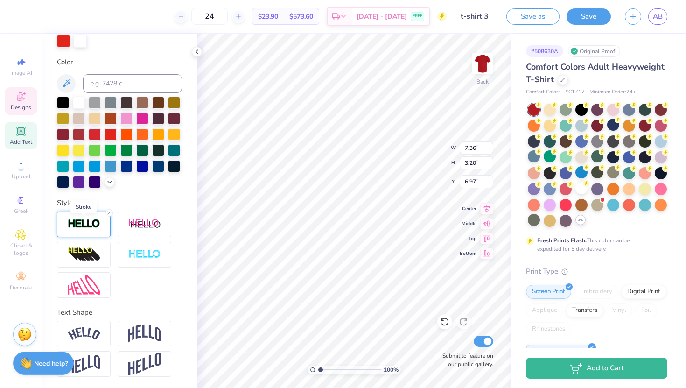
click at [81, 228] on img at bounding box center [84, 224] width 33 height 11
click at [92, 218] on div at bounding box center [84, 225] width 54 height 26
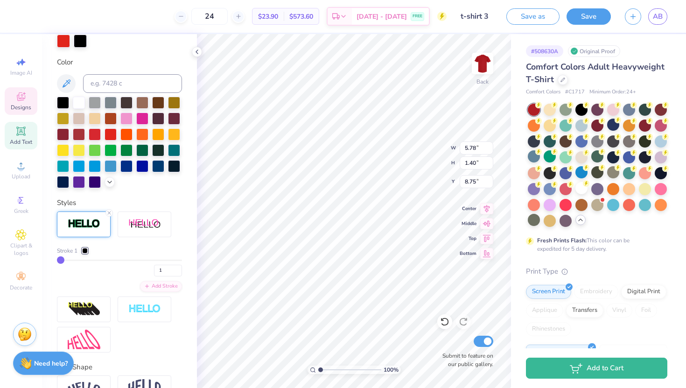
click at [86, 248] on div at bounding box center [85, 251] width 6 height 6
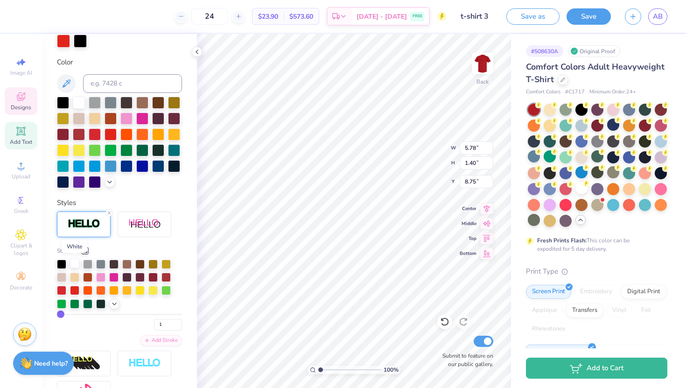
click at [73, 261] on div at bounding box center [74, 263] width 9 height 9
click at [165, 324] on input "1" at bounding box center [168, 325] width 28 height 12
type input "2"
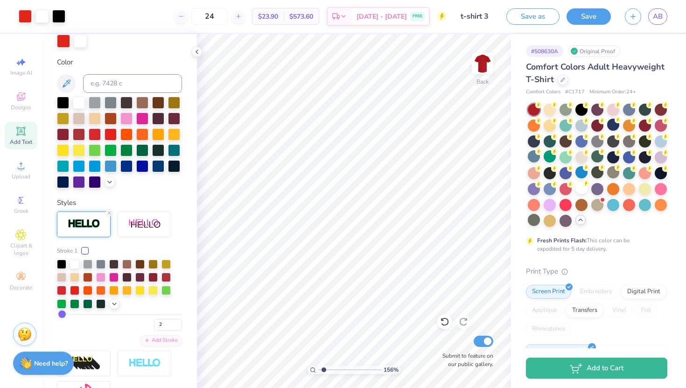
type input "1.56"
click at [324, 351] on input "range" at bounding box center [349, 370] width 63 height 8
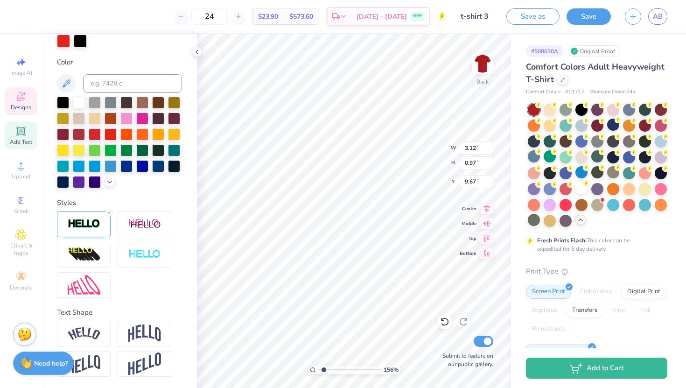
scroll to position [0, 2]
click at [80, 115] on div at bounding box center [79, 118] width 12 height 12
click at [80, 100] on div at bounding box center [79, 102] width 12 height 12
click at [79, 99] on div at bounding box center [79, 102] width 12 height 12
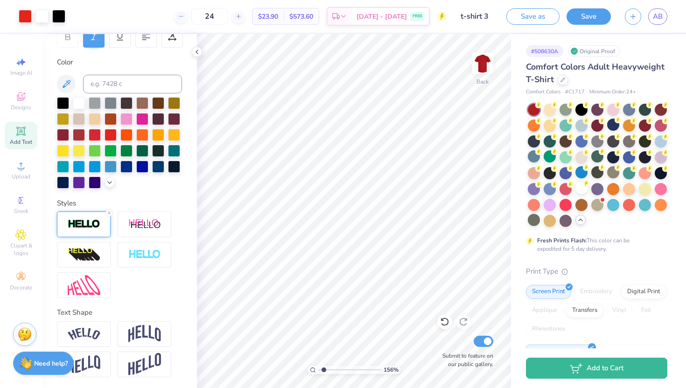
click at [86, 221] on img at bounding box center [84, 224] width 33 height 11
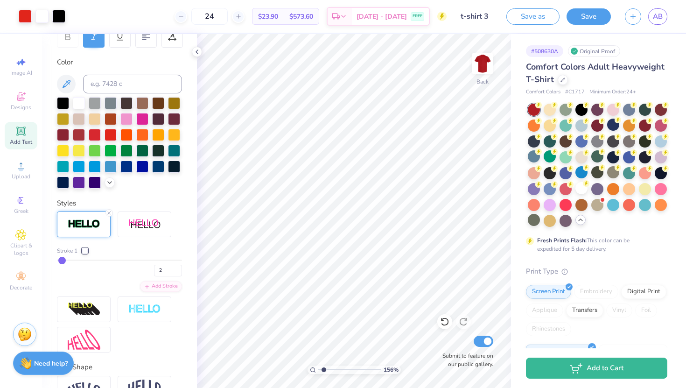
click at [83, 251] on div at bounding box center [85, 251] width 6 height 6
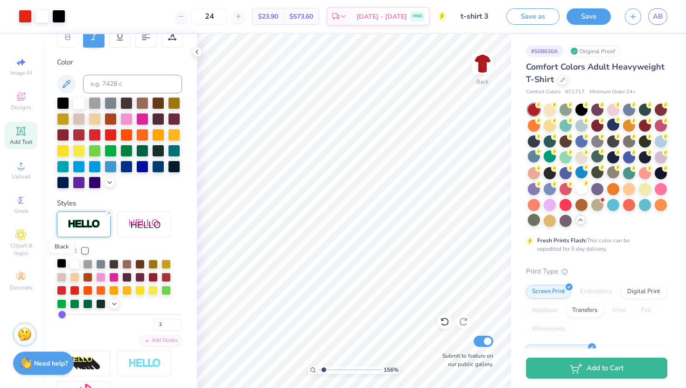
click at [60, 261] on div at bounding box center [61, 263] width 9 height 9
type input "1"
click at [179, 326] on input "1" at bounding box center [168, 325] width 28 height 12
type input "1"
click at [73, 260] on div at bounding box center [74, 263] width 9 height 9
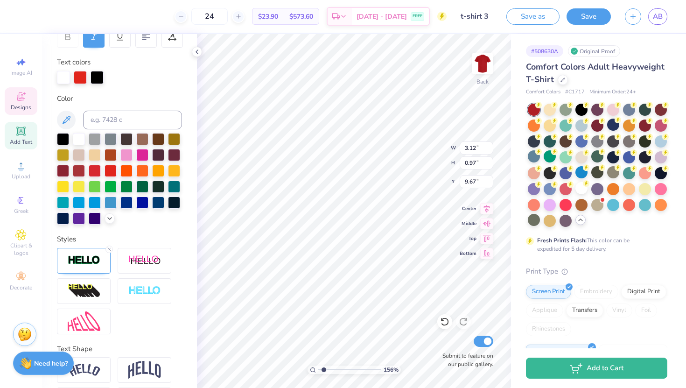
scroll to position [0, 2]
click at [94, 262] on img at bounding box center [84, 260] width 33 height 11
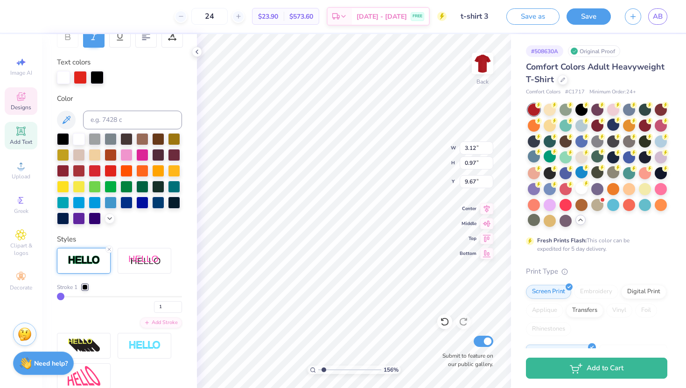
click at [86, 285] on div at bounding box center [85, 287] width 6 height 6
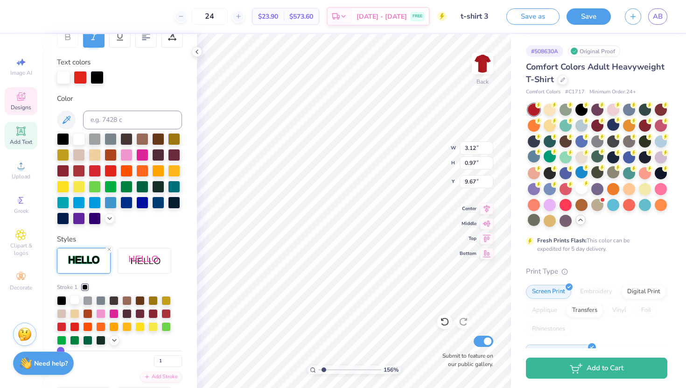
click at [75, 300] on div at bounding box center [74, 299] width 9 height 9
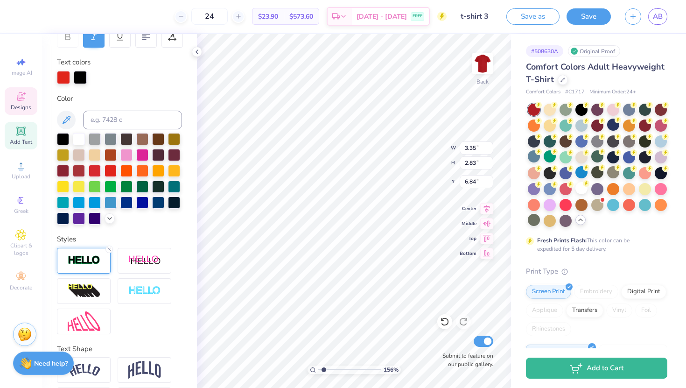
click at [95, 267] on div at bounding box center [84, 261] width 54 height 26
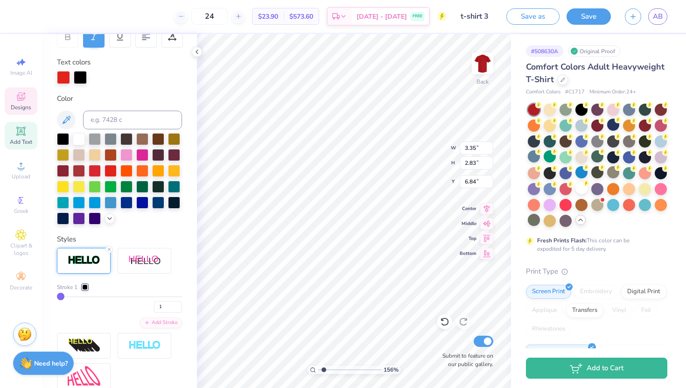
click at [85, 291] on div "Stroke 1 1" at bounding box center [119, 298] width 125 height 30
click at [84, 285] on div at bounding box center [85, 287] width 6 height 6
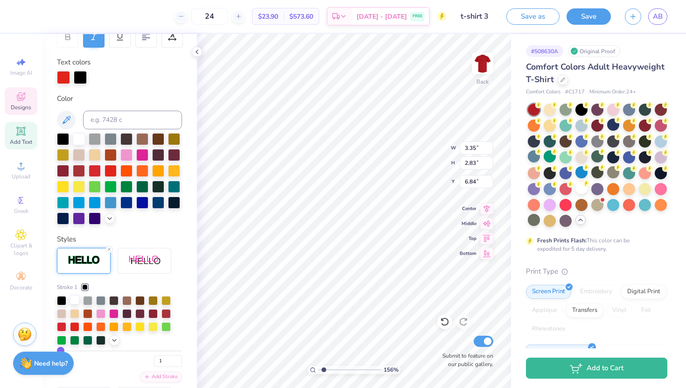
click at [70, 300] on div at bounding box center [74, 299] width 9 height 9
type input "2"
click at [179, 351] on input "2" at bounding box center [168, 361] width 28 height 12
type input "2"
type input "3.42"
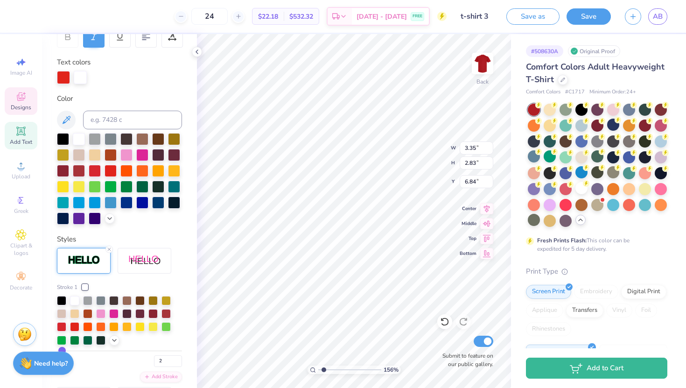
type input "2.89"
type input "6.81"
drag, startPoint x: 325, startPoint y: 370, endPoint x: 316, endPoint y: 370, distance: 9.8
type input "1"
click at [318, 351] on input "range" at bounding box center [349, 370] width 63 height 8
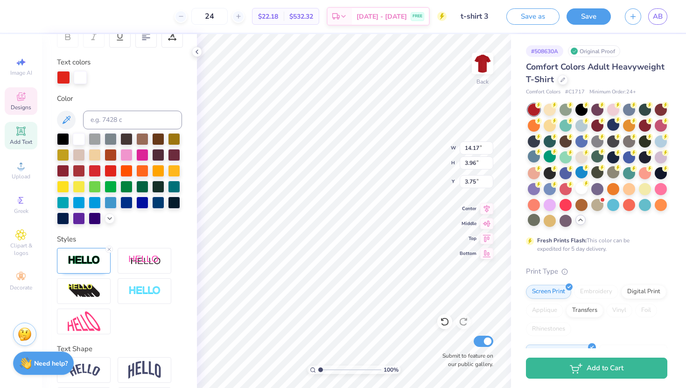
scroll to position [0, 2]
click at [93, 262] on img at bounding box center [84, 260] width 33 height 11
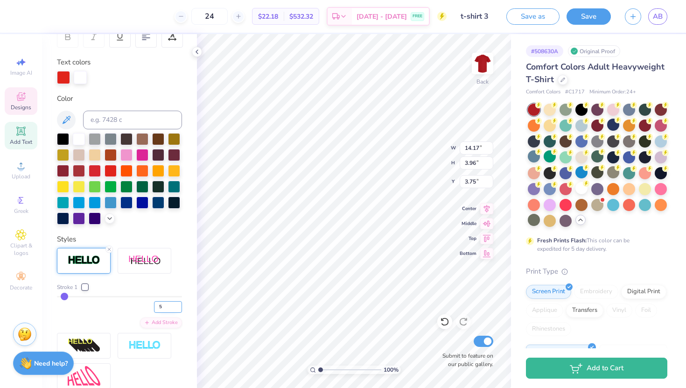
click at [179, 305] on input "5" at bounding box center [168, 307] width 28 height 12
drag, startPoint x: 164, startPoint y: 305, endPoint x: 146, endPoint y: 305, distance: 17.7
click at [146, 305] on div "5" at bounding box center [119, 304] width 125 height 17
type input "6"
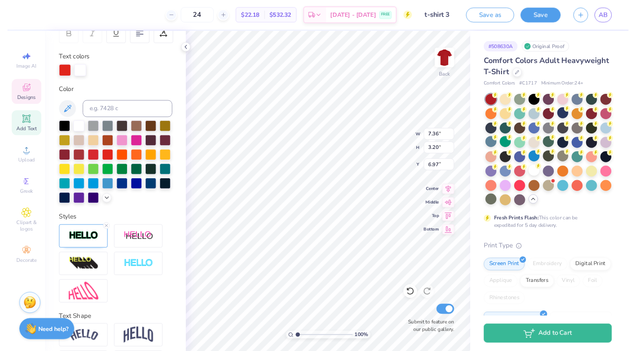
scroll to position [0, 0]
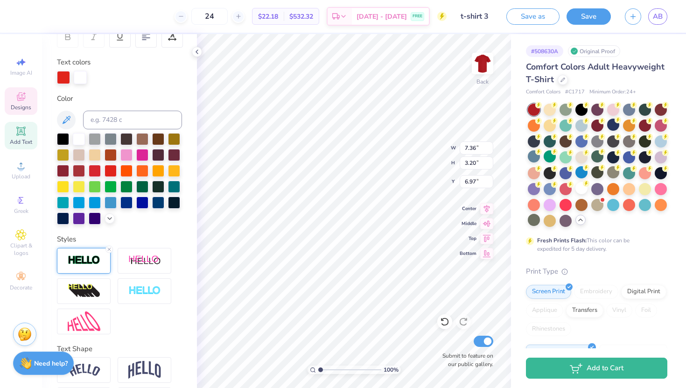
click at [94, 260] on img at bounding box center [84, 260] width 33 height 11
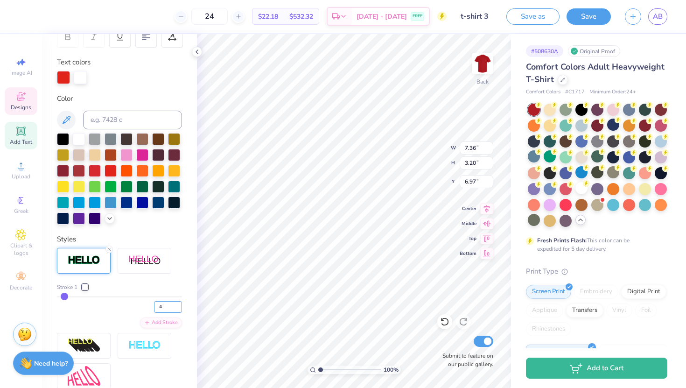
drag, startPoint x: 167, startPoint y: 305, endPoint x: 148, endPoint y: 305, distance: 19.1
click at [148, 305] on div "4" at bounding box center [119, 304] width 125 height 17
type input "6"
click at [177, 299] on div "6" at bounding box center [119, 304] width 125 height 17
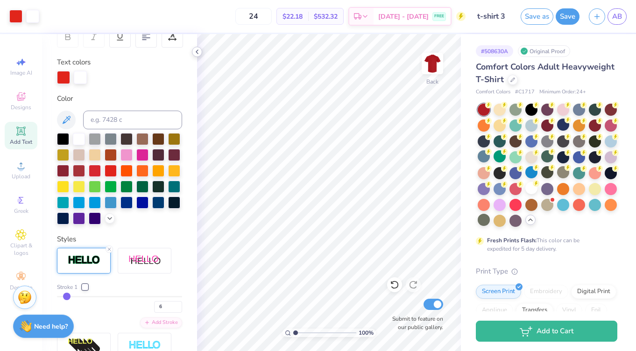
click at [196, 48] on icon at bounding box center [196, 51] width 7 height 7
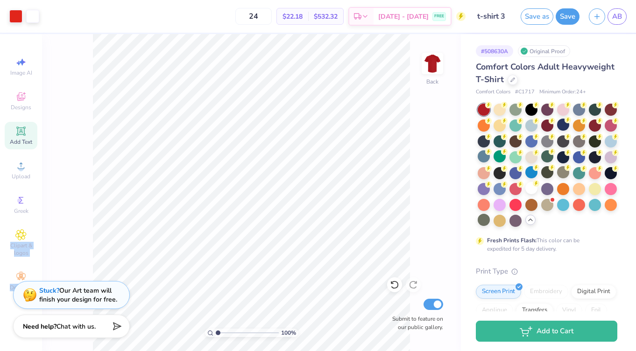
click at [96, 233] on div "Art colors 24 $22.18 Per Item $532.32 Total Est. Delivery Aug 28 - 31 FREE Desi…" at bounding box center [318, 175] width 636 height 351
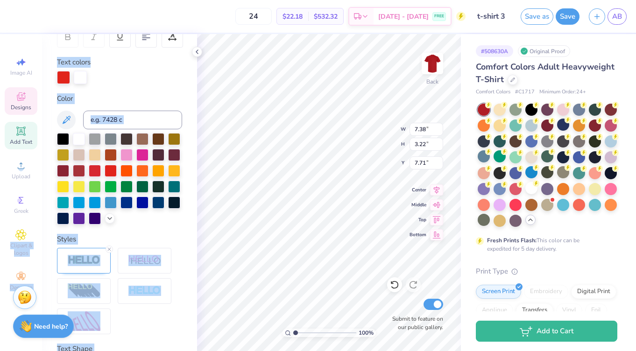
type input "7.71"
type input "14.17"
type input "3.98"
type input "4.28"
click at [196, 51] on icon at bounding box center [196, 51] width 7 height 7
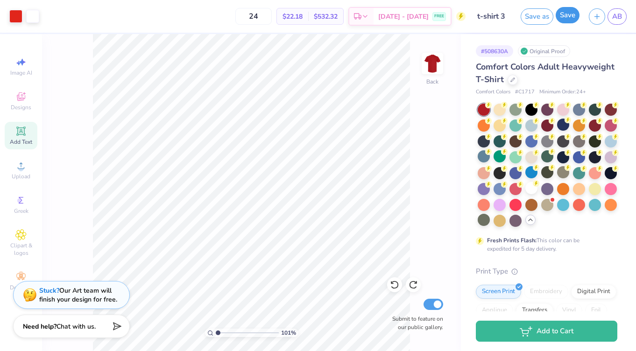
click at [569, 14] on button "Save" at bounding box center [568, 15] width 24 height 16
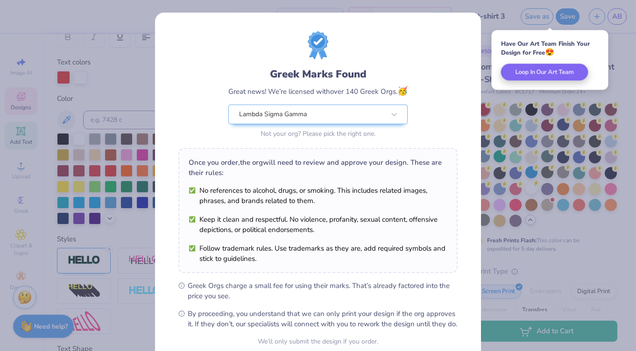
scroll to position [86, 0]
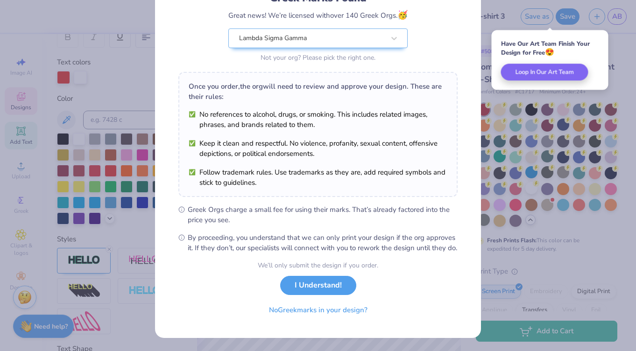
click at [322, 283] on button "I Understand!" at bounding box center [318, 285] width 76 height 19
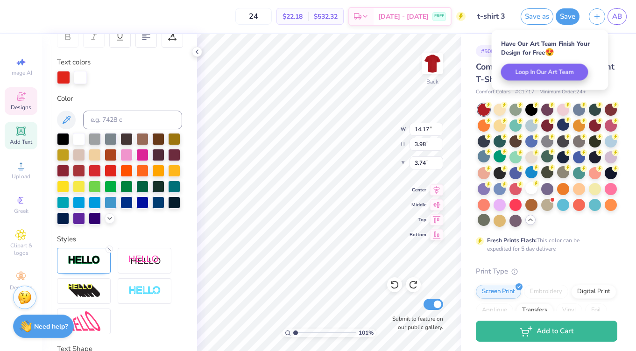
scroll to position [0, 0]
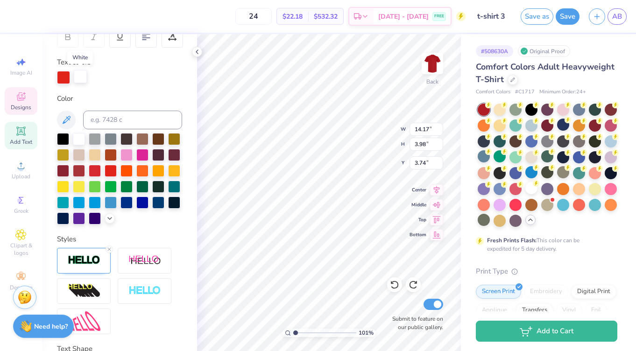
click at [75, 75] on div at bounding box center [80, 76] width 13 height 13
click at [79, 142] on div at bounding box center [79, 138] width 12 height 12
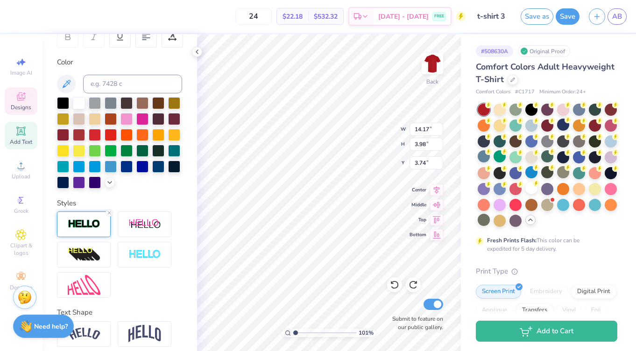
click at [84, 217] on div at bounding box center [84, 225] width 54 height 26
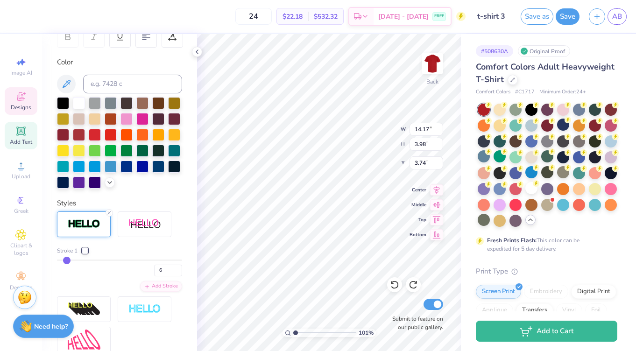
click at [85, 252] on div at bounding box center [85, 251] width 6 height 6
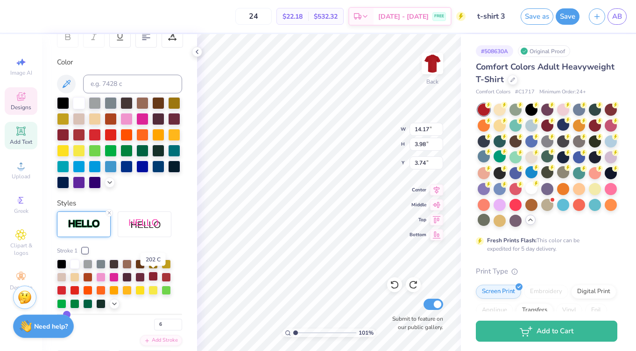
click at [155, 277] on div at bounding box center [152, 276] width 9 height 9
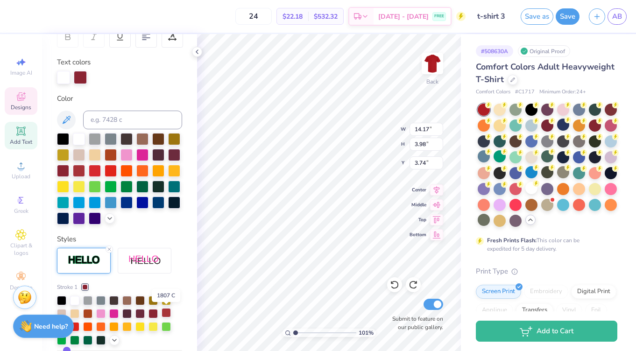
click at [167, 316] on div at bounding box center [166, 312] width 9 height 9
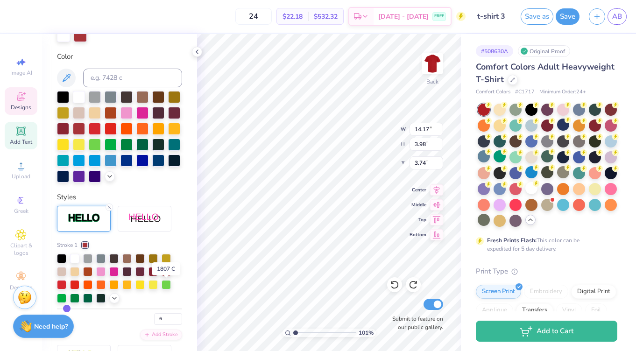
scroll to position [198, 0]
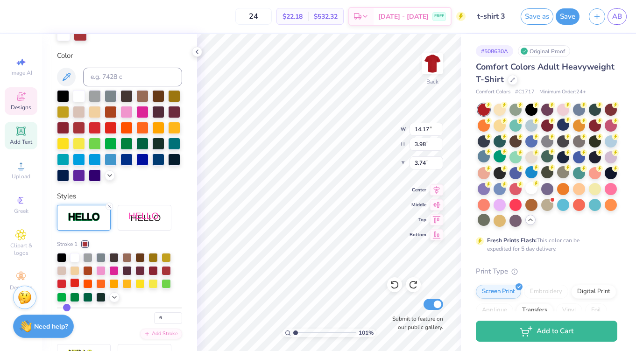
click at [75, 282] on div at bounding box center [74, 282] width 9 height 9
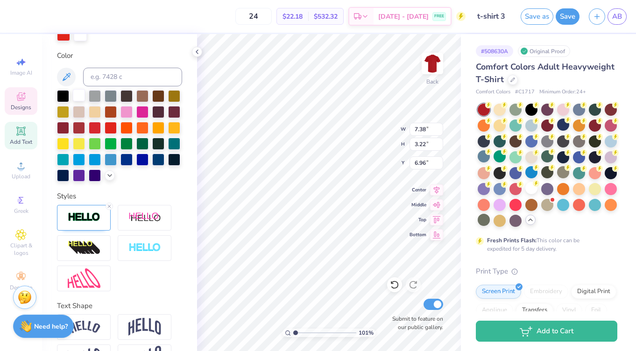
click at [79, 91] on div at bounding box center [79, 95] width 12 height 12
click at [86, 212] on img at bounding box center [84, 217] width 33 height 11
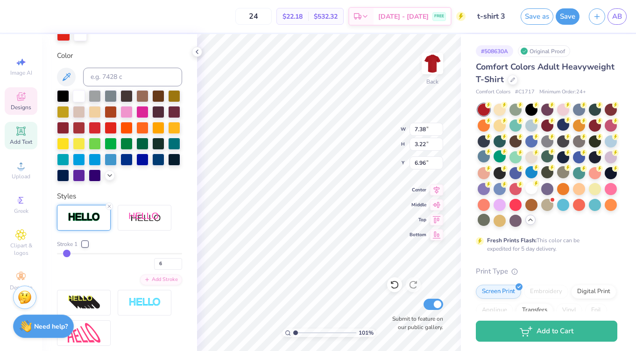
click at [86, 244] on div at bounding box center [85, 244] width 6 height 6
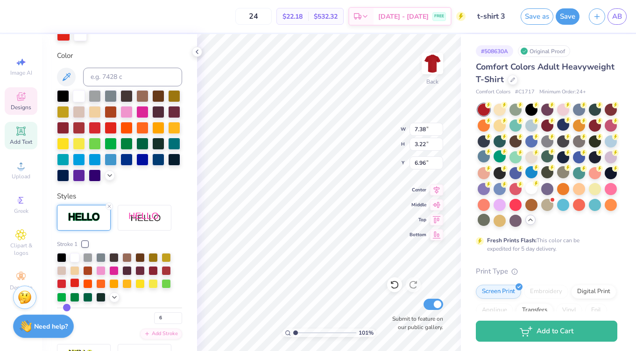
click at [74, 283] on div at bounding box center [74, 282] width 9 height 9
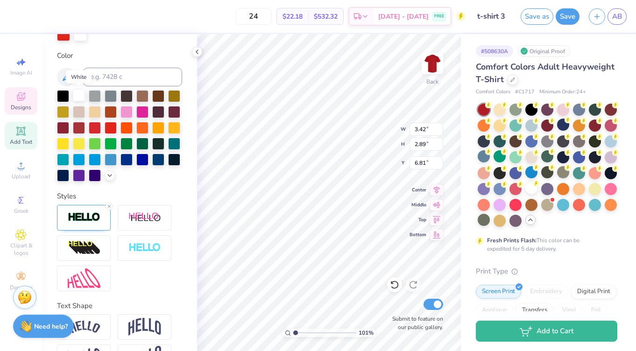
click at [79, 96] on div at bounding box center [79, 95] width 12 height 12
click at [86, 217] on img at bounding box center [84, 217] width 33 height 11
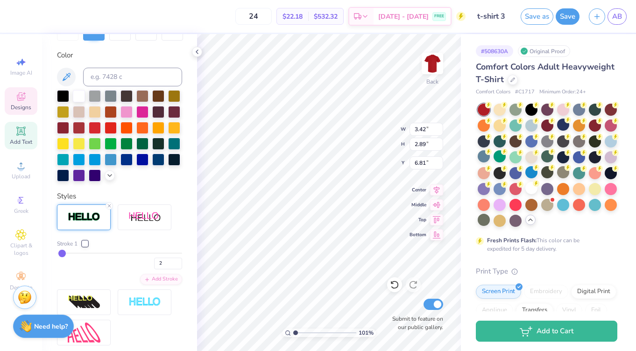
click at [86, 242] on div at bounding box center [85, 244] width 6 height 6
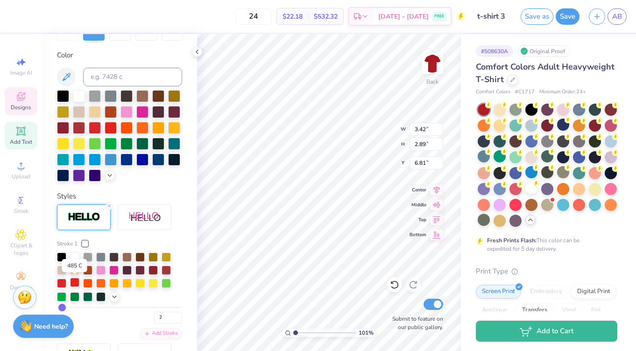
click at [75, 282] on div at bounding box center [74, 282] width 9 height 9
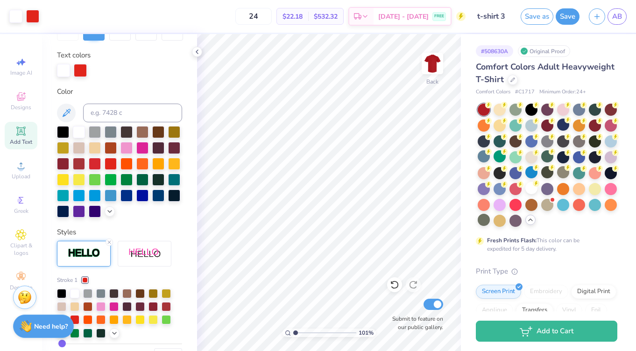
type input "1.00501503507013"
